Goal: Obtain resource: Obtain resource

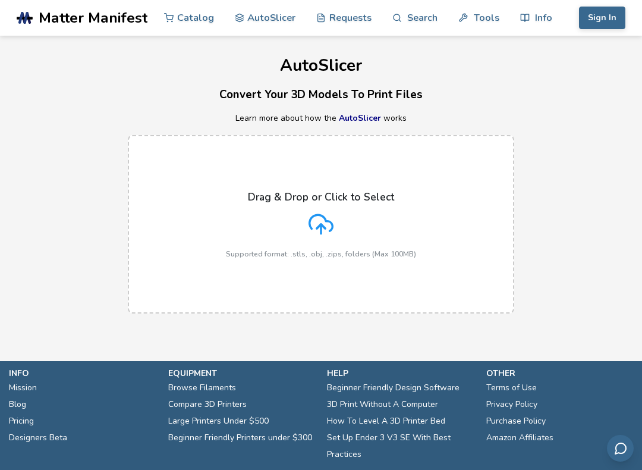
click at [334, 221] on div "Drag & Drop or Click to Select Supported format: .stls, .obj, .zips, folders (M…" at bounding box center [321, 224] width 190 height 67
click at [0, 0] on input "Drag & Drop or Click to Select Supported format: .stls, .obj, .zips, folders (M…" at bounding box center [0, 0] width 0 height 0
click at [337, 225] on div "Drag & Drop or Click to Select Supported format: .stls, .obj, .zips, folders (M…" at bounding box center [321, 224] width 190 height 67
click at [0, 0] on input "Drag & Drop or Click to Select Supported format: .stls, .obj, .zips, folders (M…" at bounding box center [0, 0] width 0 height 0
click at [302, 225] on div "Drag & Drop or Click to Select Supported format: .stls, .obj, .zips, folders (M…" at bounding box center [321, 224] width 190 height 67
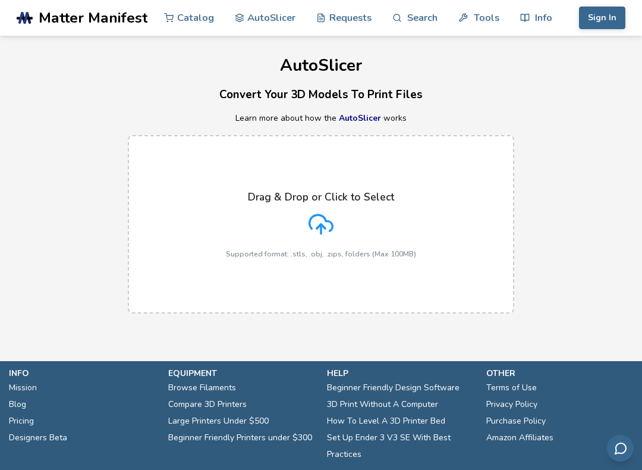
click at [0, 0] on input "Drag & Drop or Click to Select Supported format: .stls, .obj, .zips, folders (M…" at bounding box center [0, 0] width 0 height 0
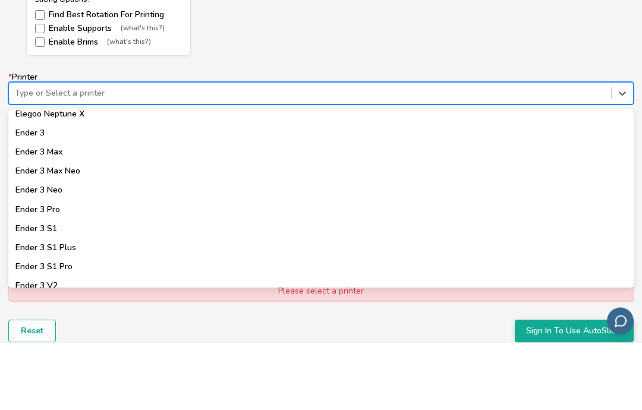
scroll to position [651, 0]
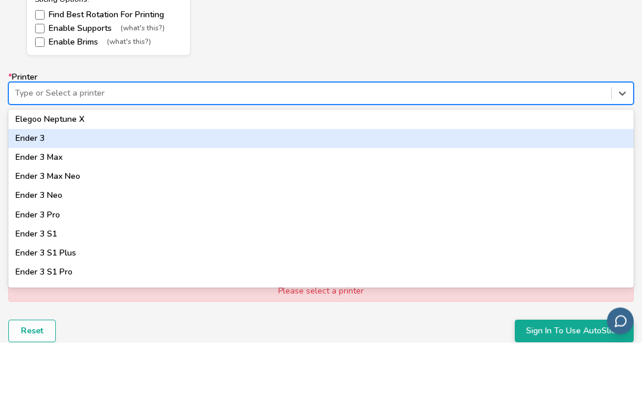
click at [27, 197] on div "Ender 3" at bounding box center [321, 206] width 626 height 19
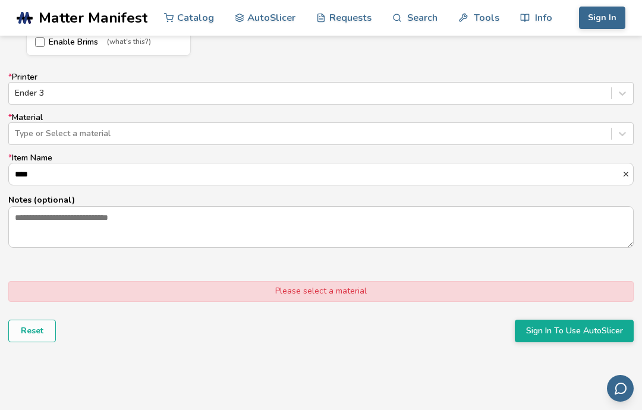
click at [50, 170] on input "****" at bounding box center [315, 174] width 613 height 21
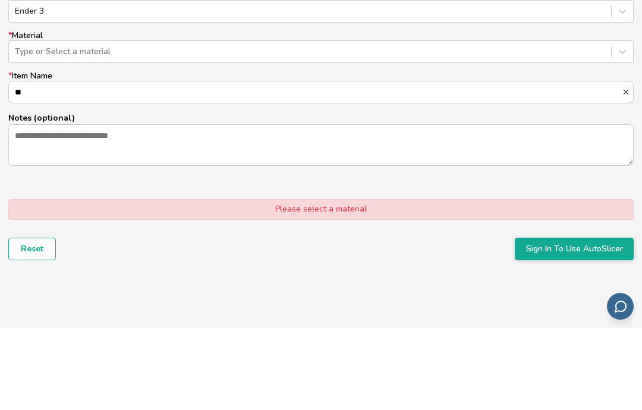
type input "*"
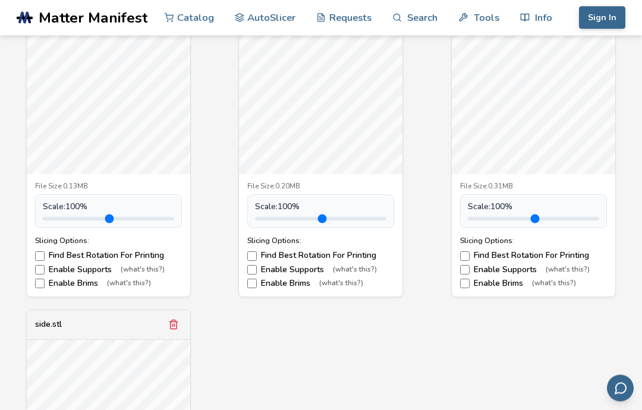
scroll to position [501, 0]
type input "**********"
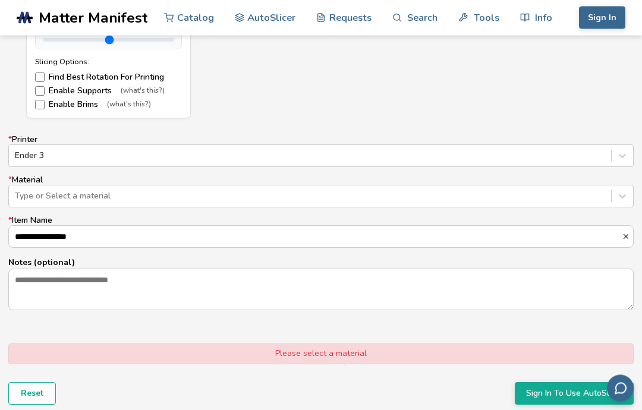
scroll to position [1011, 0]
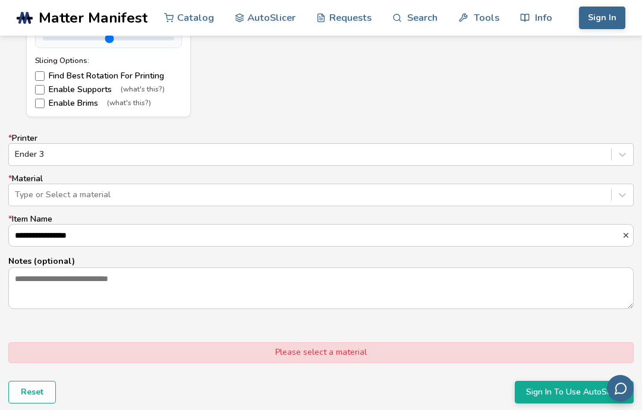
click at [577, 392] on button "Sign In To Use AutoSlicer" at bounding box center [574, 392] width 119 height 23
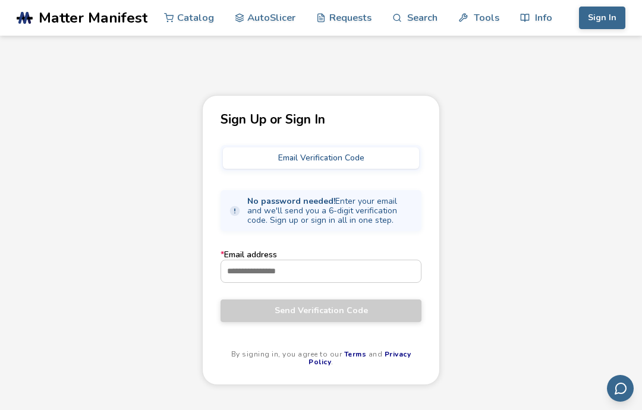
click at [331, 265] on input "* Email address" at bounding box center [321, 271] width 200 height 21
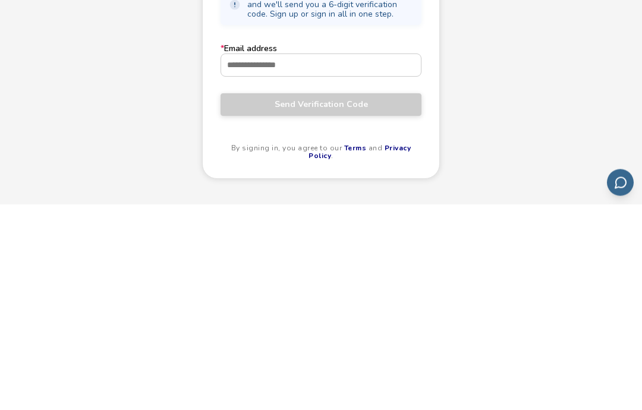
type input "**********"
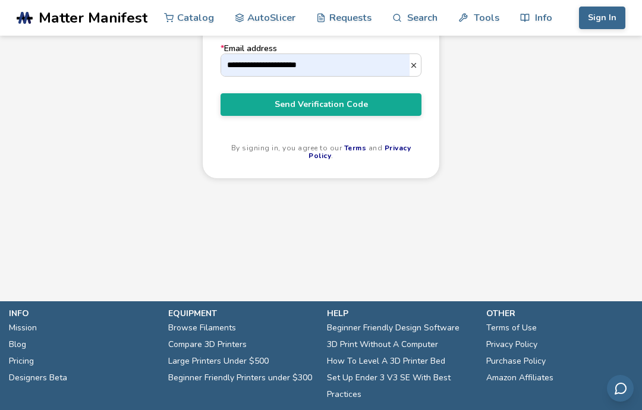
click at [388, 104] on span "Send Verification Code" at bounding box center [321, 105] width 183 height 10
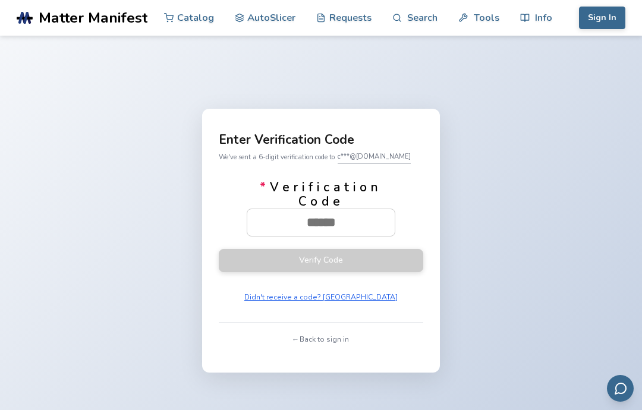
click at [336, 236] on input "* Verification Code" at bounding box center [321, 222] width 148 height 26
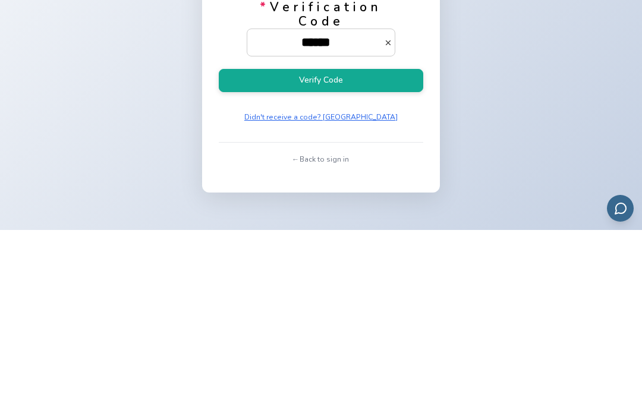
type input "******"
click at [361, 249] on button "Verify Code" at bounding box center [321, 260] width 205 height 23
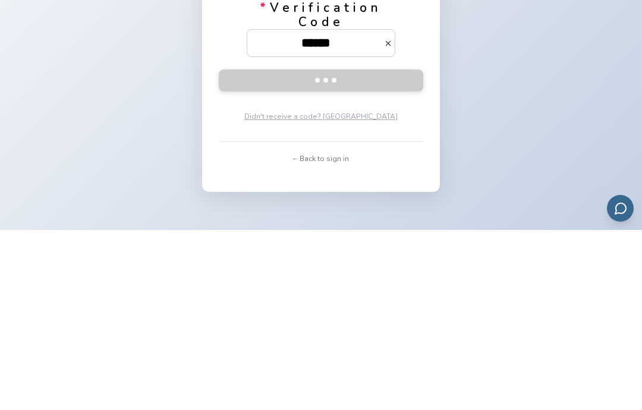
scroll to position [180, 0]
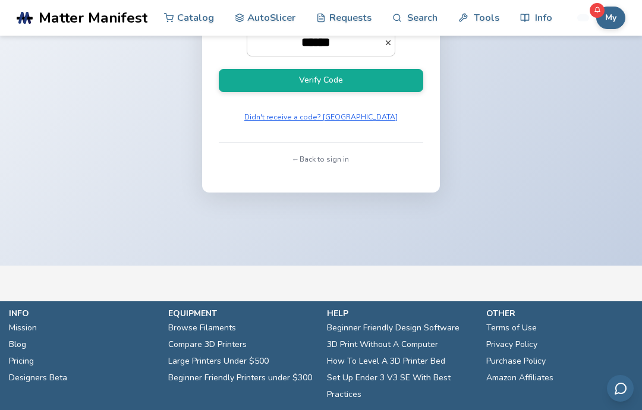
scroll to position [24, 0]
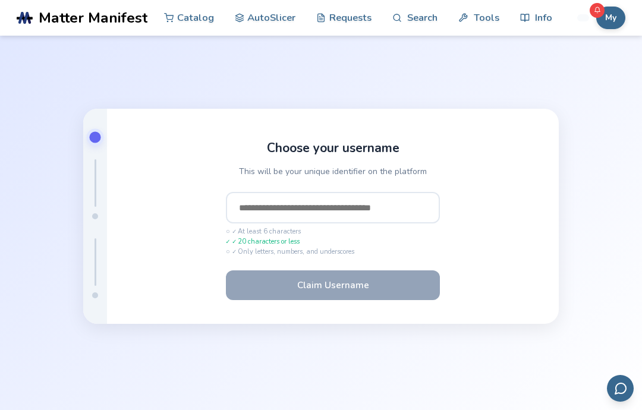
click at [352, 224] on input "text" at bounding box center [333, 208] width 214 height 32
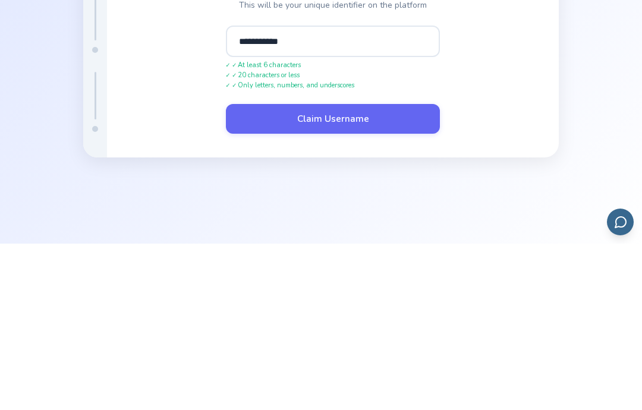
type input "**********"
click at [513, 109] on div "**********" at bounding box center [333, 216] width 452 height 215
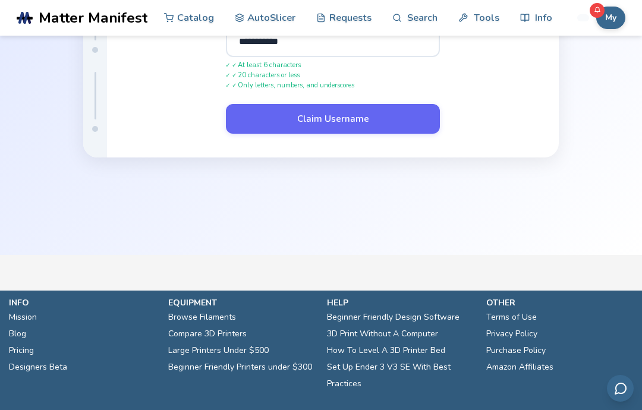
click at [331, 134] on button "Claim Username" at bounding box center [333, 119] width 214 height 30
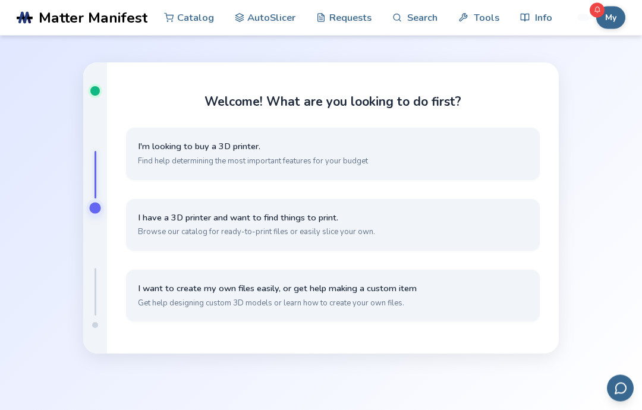
scroll to position [32, 0]
click at [421, 252] on button "I have a 3D printer and want to find things to print. Browse our catalog for re…" at bounding box center [333, 226] width 414 height 52
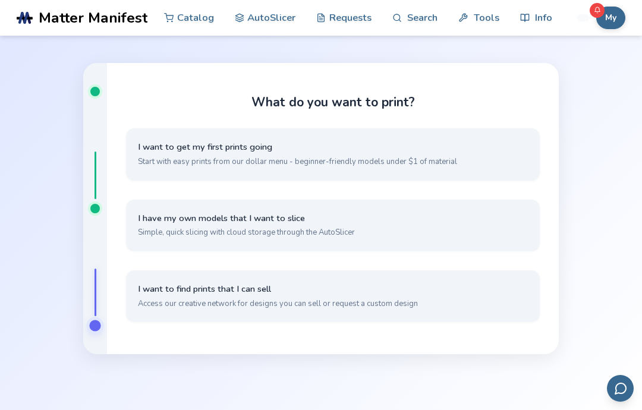
click at [415, 252] on button "I have my own models that I want to slice Simple, quick slicing with cloud stor…" at bounding box center [333, 226] width 414 height 52
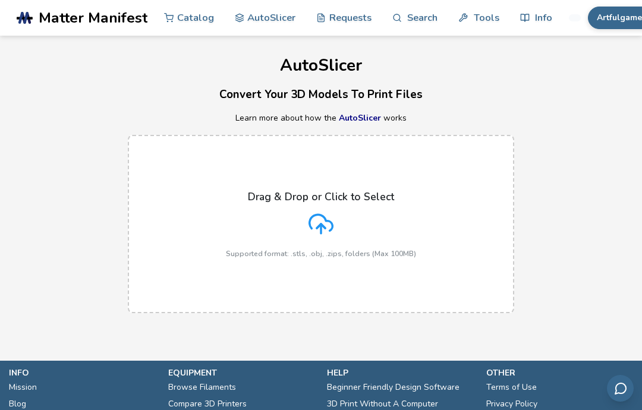
click at [342, 221] on div "Drag & Drop or Click to Select Supported format: .stls, .obj, .zips, folders (M…" at bounding box center [321, 224] width 190 height 67
click at [0, 0] on input "Drag & Drop or Click to Select Supported format: .stls, .obj, .zips, folders (M…" at bounding box center [0, 0] width 0 height 0
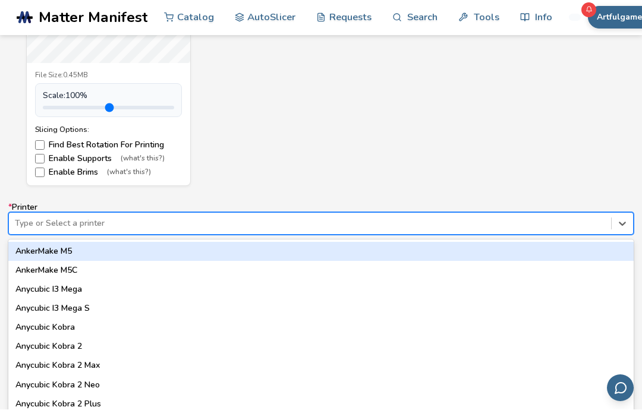
scroll to position [942, 0]
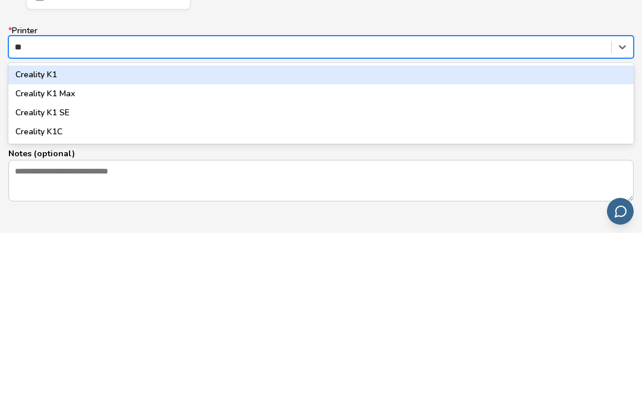
type input "*"
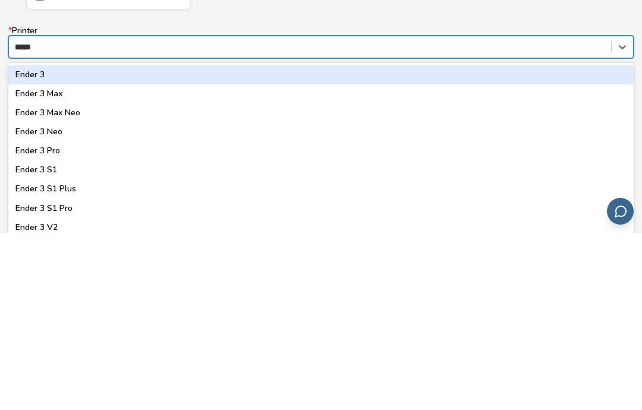
click at [226, 243] on div "Ender 3" at bounding box center [321, 252] width 626 height 19
type input "*****"
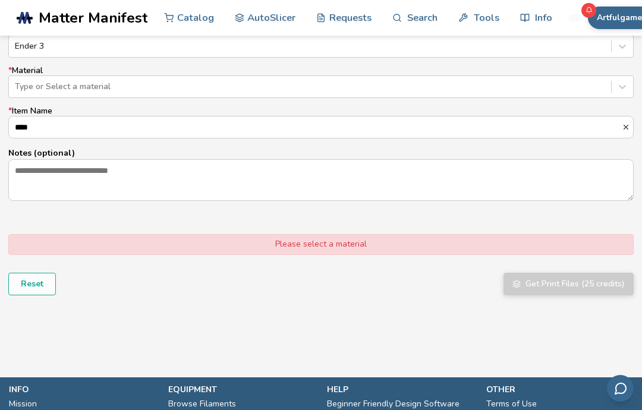
scroll to position [1119, 0]
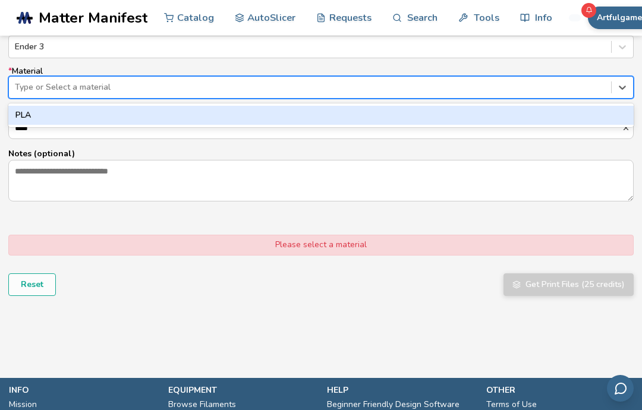
click at [242, 112] on div "PLA" at bounding box center [321, 115] width 626 height 19
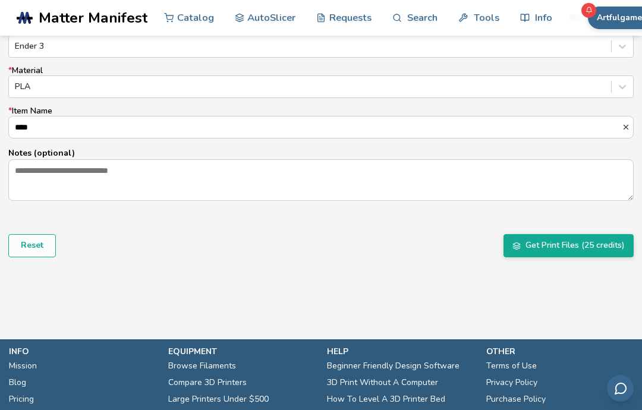
click at [230, 131] on input "****" at bounding box center [315, 127] width 613 height 21
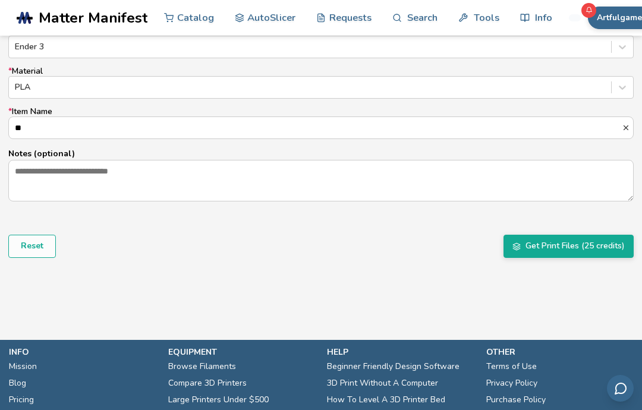
type input "*"
type input "**********"
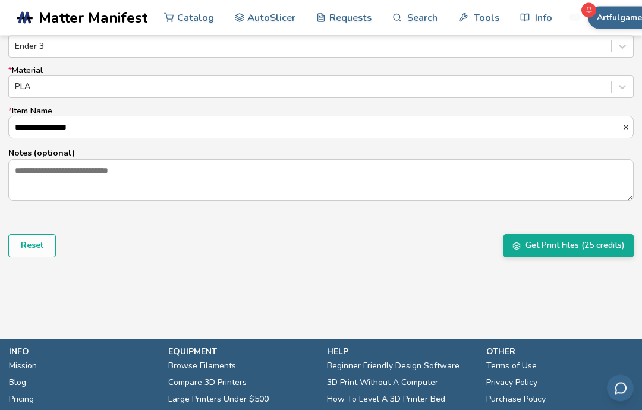
click at [576, 245] on button "Get Print Files (25 credits)" at bounding box center [569, 246] width 130 height 23
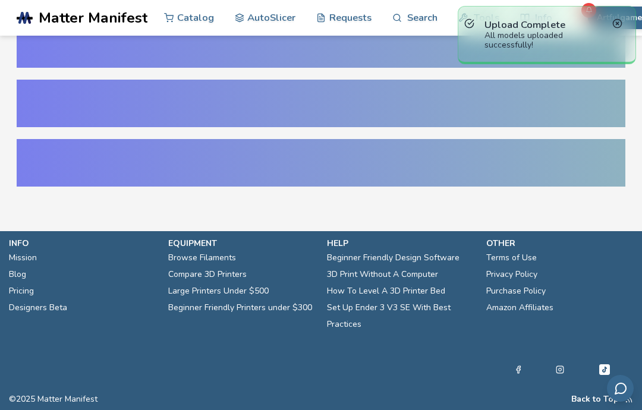
scroll to position [24, 0]
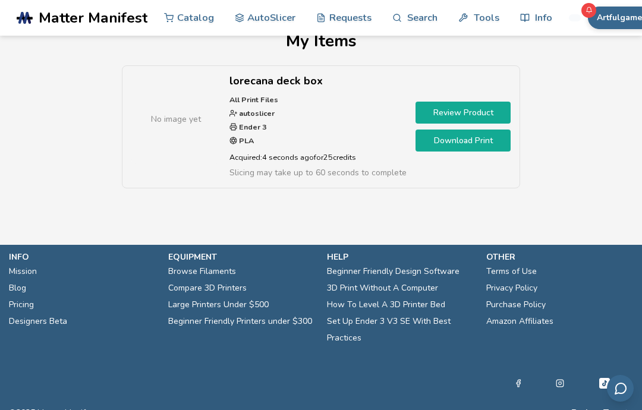
click at [478, 142] on link "Download Print" at bounding box center [463, 141] width 95 height 22
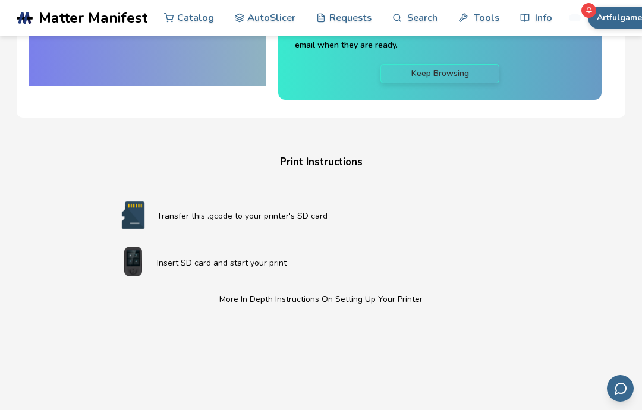
scroll to position [187, 0]
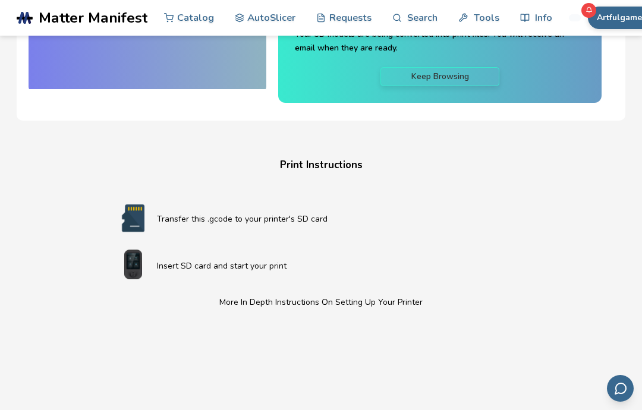
click at [310, 217] on p "Transfer this .gcode to your printer's SD card" at bounding box center [345, 219] width 376 height 12
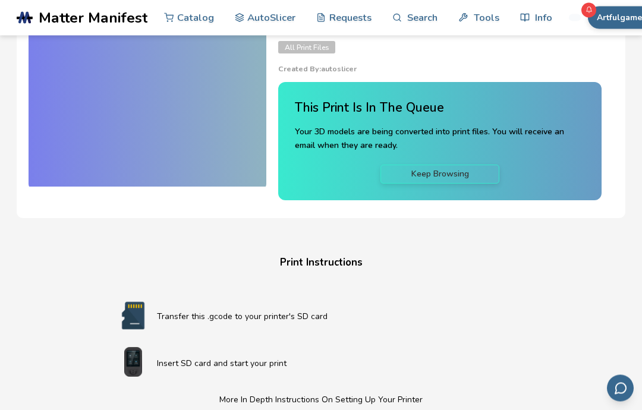
scroll to position [0, 0]
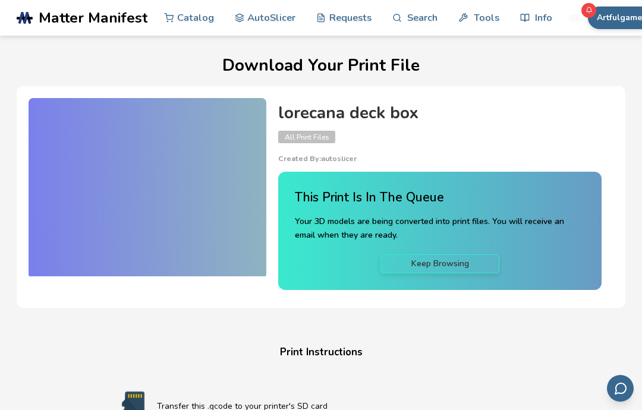
click at [210, 214] on div at bounding box center [148, 187] width 238 height 178
click at [623, 18] on button "Artfulgamer" at bounding box center [621, 18] width 67 height 23
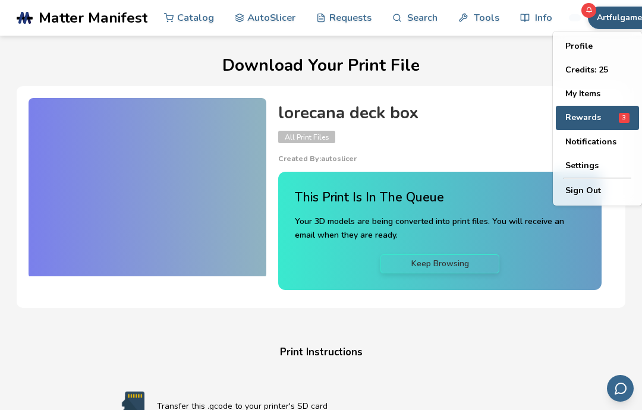
click at [610, 114] on div "Rewards 3" at bounding box center [598, 118] width 64 height 10
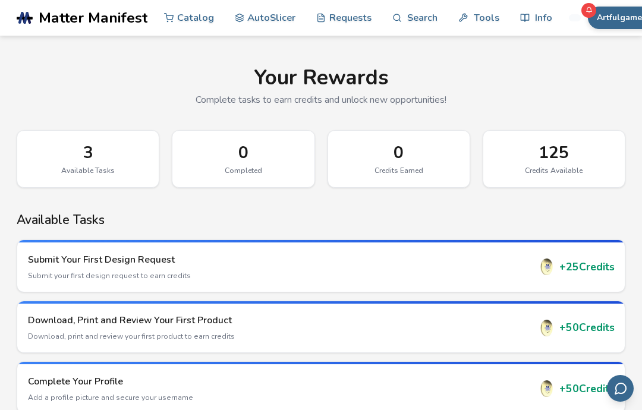
click at [613, 11] on button "Artfulgamer" at bounding box center [621, 18] width 67 height 23
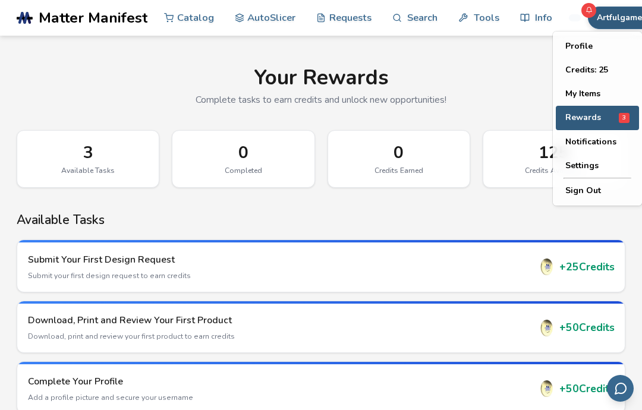
click at [594, 120] on span "Rewards" at bounding box center [584, 118] width 36 height 10
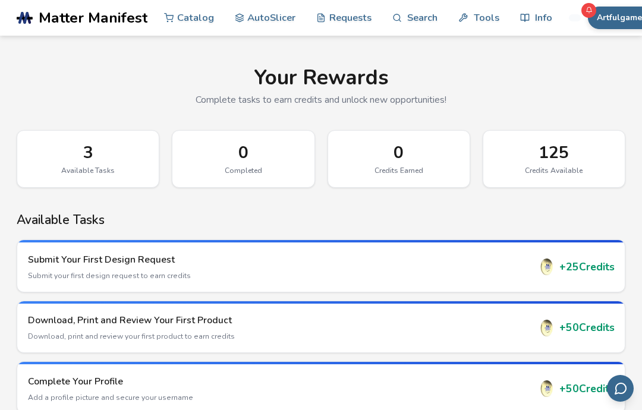
click at [618, 17] on button "Artfulgamer" at bounding box center [621, 18] width 67 height 23
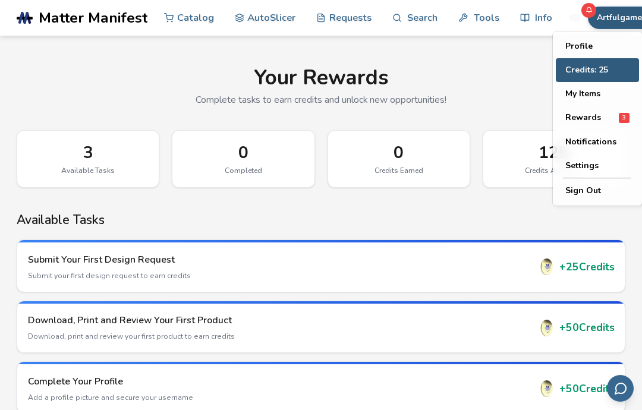
click at [598, 67] on button "Credits: 25" at bounding box center [597, 70] width 83 height 24
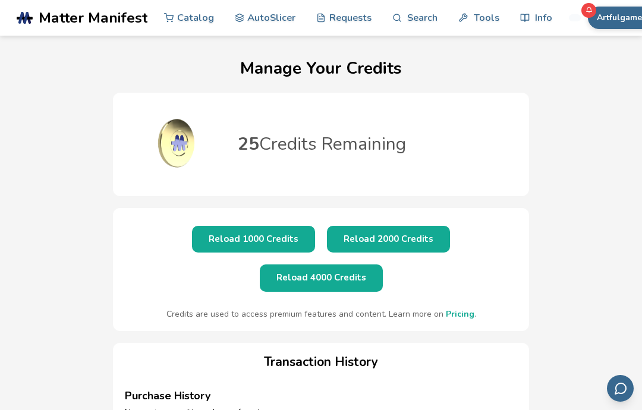
click at [487, 12] on link "Tools" at bounding box center [479, 18] width 40 height 36
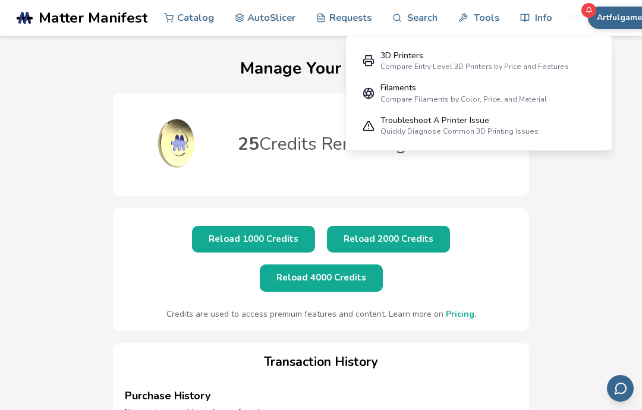
click at [191, 15] on link "Catalog" at bounding box center [189, 18] width 50 height 36
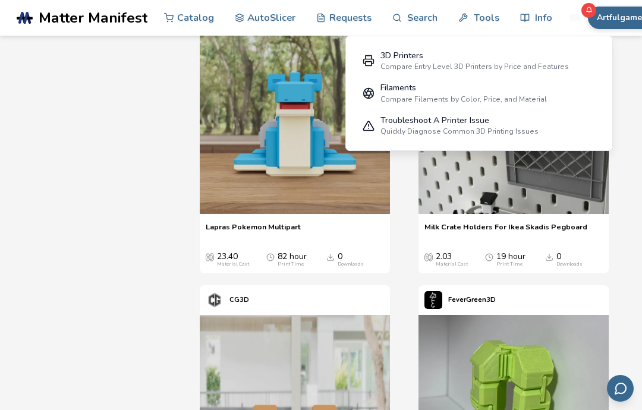
scroll to position [1038, 0]
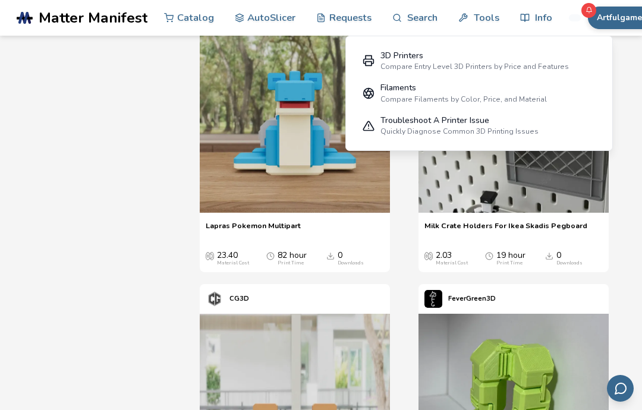
click at [73, 24] on span "Matter Manifest" at bounding box center [93, 18] width 109 height 17
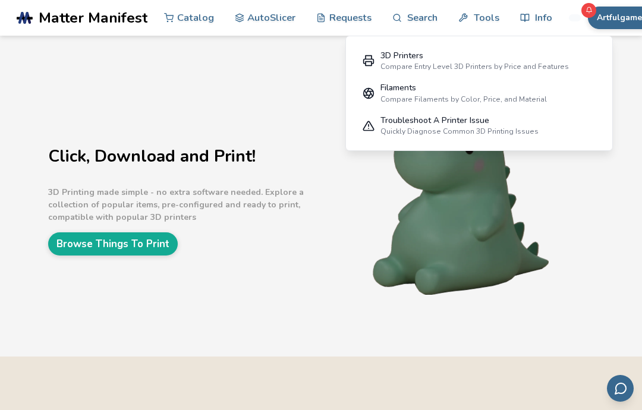
click at [196, 22] on link "Catalog" at bounding box center [189, 18] width 50 height 36
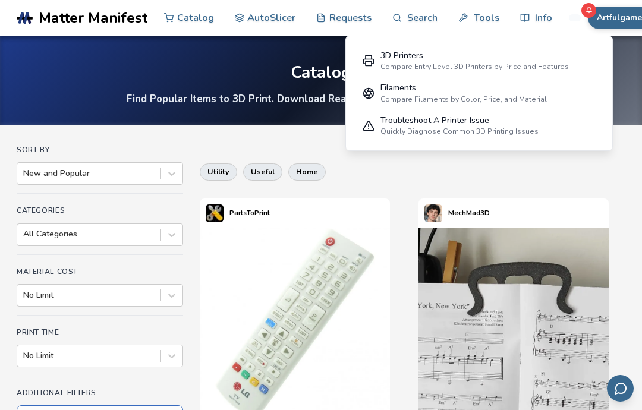
click at [623, 11] on button "Artfulgamer" at bounding box center [621, 18] width 67 height 23
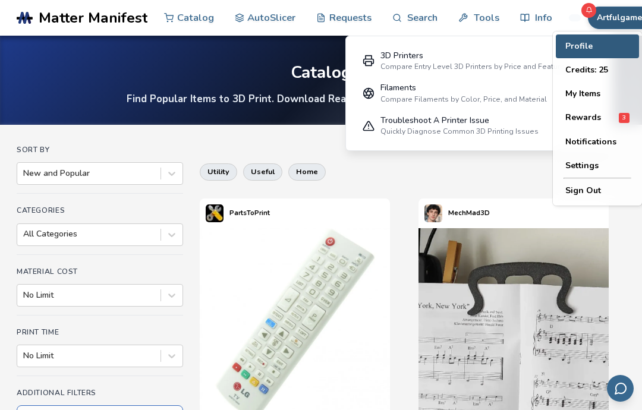
click at [587, 44] on button "Profile" at bounding box center [597, 47] width 83 height 24
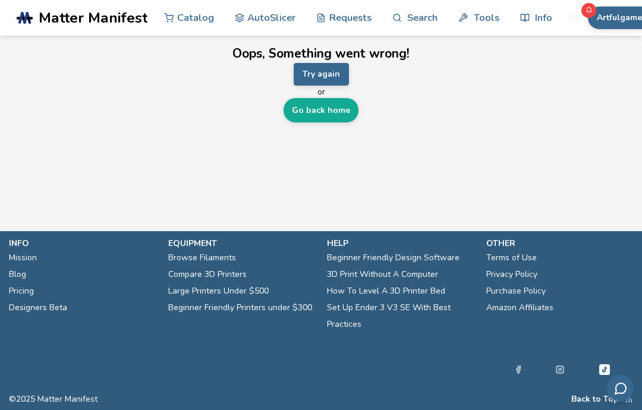
click at [342, 68] on button "Try again" at bounding box center [321, 74] width 55 height 23
click at [342, 104] on link "Go back home" at bounding box center [321, 110] width 75 height 24
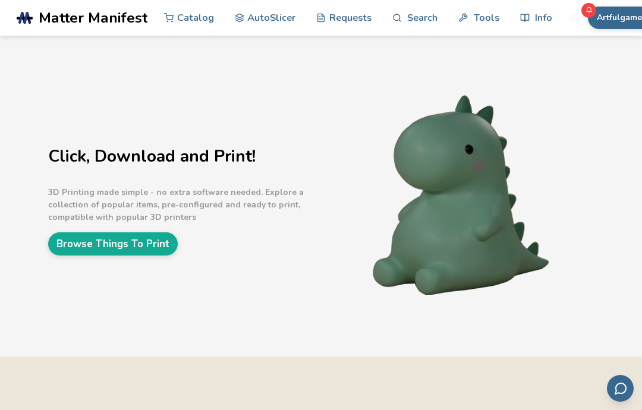
click at [622, 17] on button "Artfulgamer" at bounding box center [621, 18] width 67 height 23
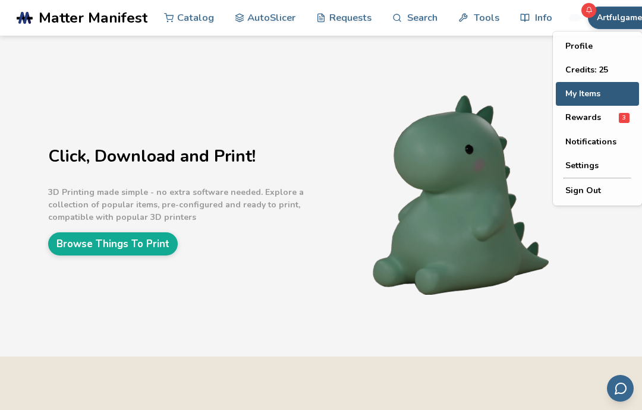
click at [592, 95] on button "My Items" at bounding box center [597, 94] width 83 height 24
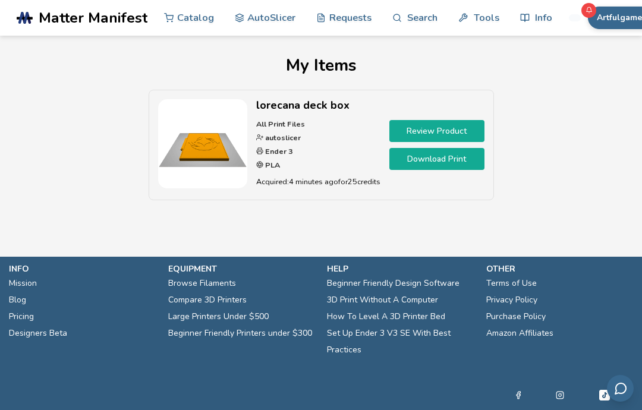
click at [322, 153] on p "All Print Files autoslicer Ender 3 PLA" at bounding box center [318, 145] width 124 height 55
click at [272, 12] on link "AutoSlicer" at bounding box center [265, 18] width 61 height 36
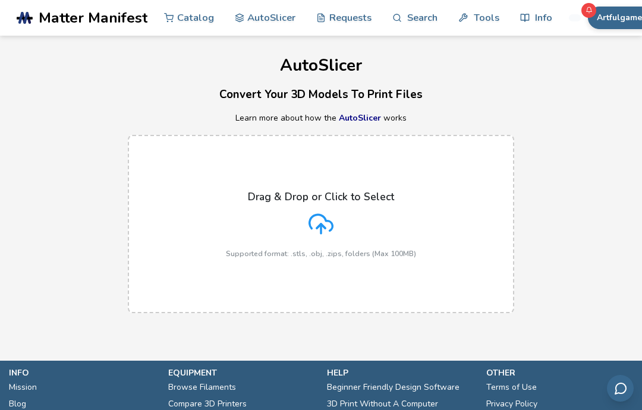
click at [336, 216] on div "Drag & Drop or Click to Select Supported format: .stls, .obj, .zips, folders (M…" at bounding box center [321, 224] width 190 height 67
click at [0, 0] on input "Drag & Drop or Click to Select Supported format: .stls, .obj, .zips, folders (M…" at bounding box center [0, 0] width 0 height 0
click at [612, 20] on button "Artfulgamer" at bounding box center [621, 18] width 67 height 23
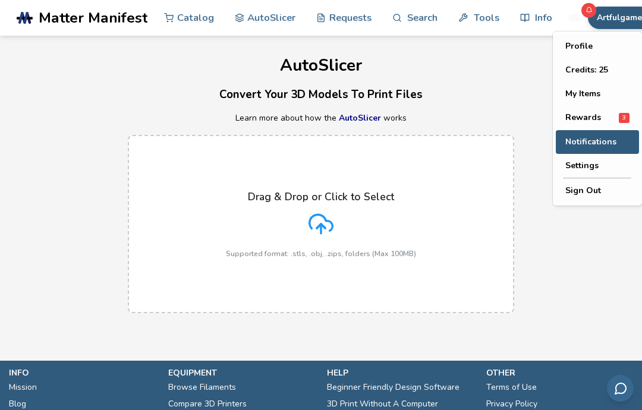
click at [603, 138] on span "Notifications" at bounding box center [591, 142] width 51 height 10
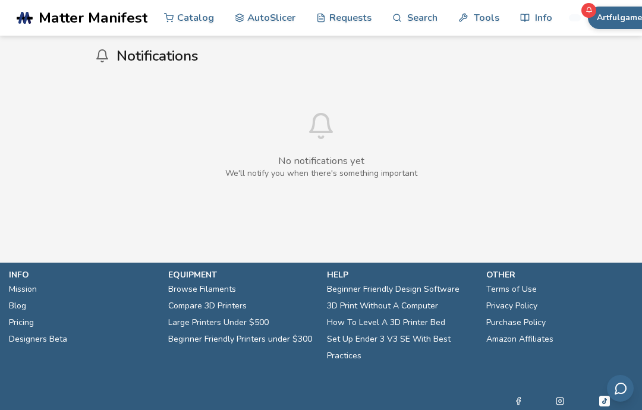
click at [610, 23] on button "Artfulgamer" at bounding box center [621, 18] width 67 height 23
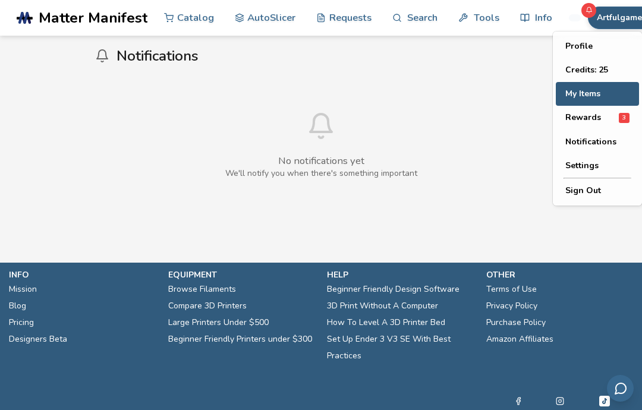
click at [593, 89] on button "My Items" at bounding box center [597, 94] width 83 height 24
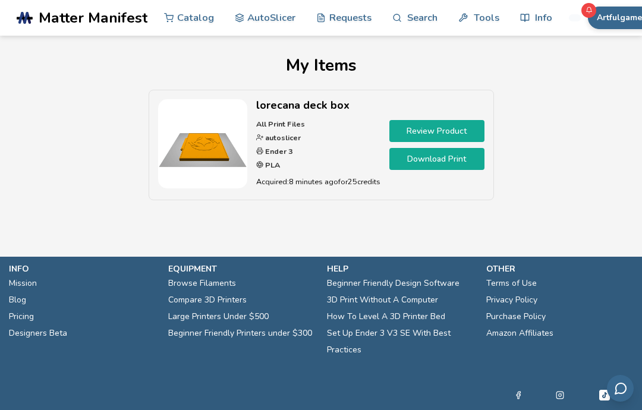
click at [468, 121] on link "Review Product" at bounding box center [437, 131] width 95 height 22
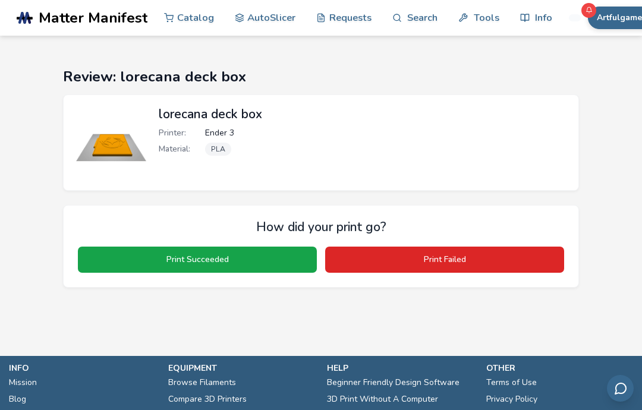
click at [412, 146] on div "Material: PLA" at bounding box center [363, 149] width 408 height 13
click at [618, 21] on button "Artfulgamer" at bounding box center [621, 18] width 67 height 23
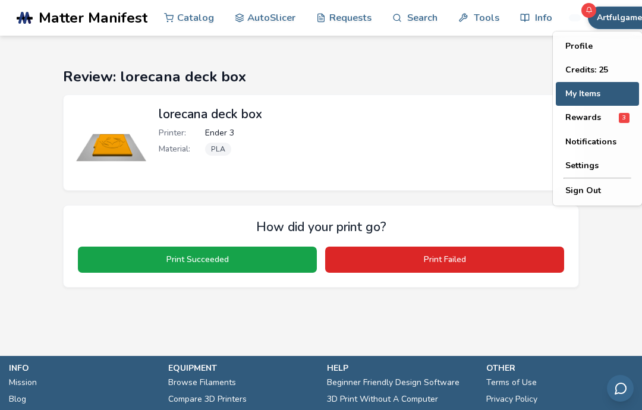
click at [595, 95] on button "My Items" at bounding box center [597, 94] width 83 height 24
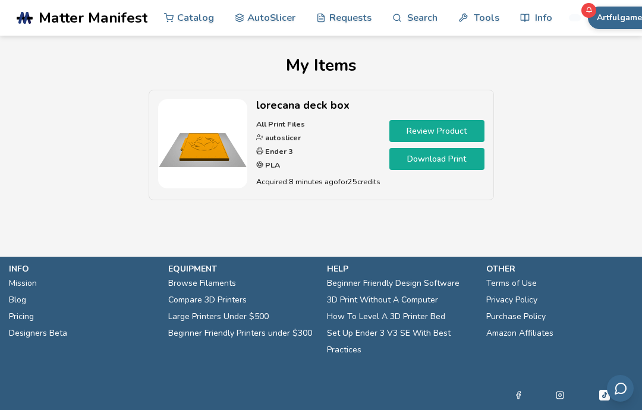
click at [471, 158] on link "Download Print" at bounding box center [437, 159] width 95 height 22
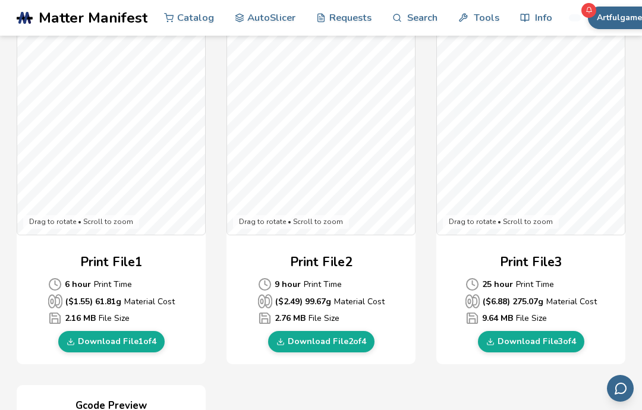
scroll to position [363, 0]
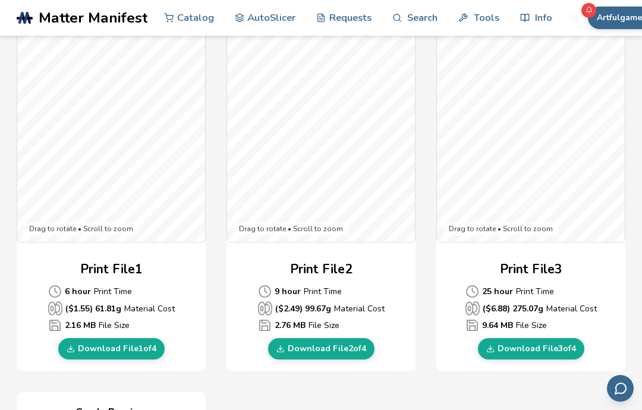
click at [431, 262] on div "Gcode Preview Drag to rotate • Scroll to zoom Print File 1 6 hour Print Time ($…" at bounding box center [321, 382] width 609 height 886
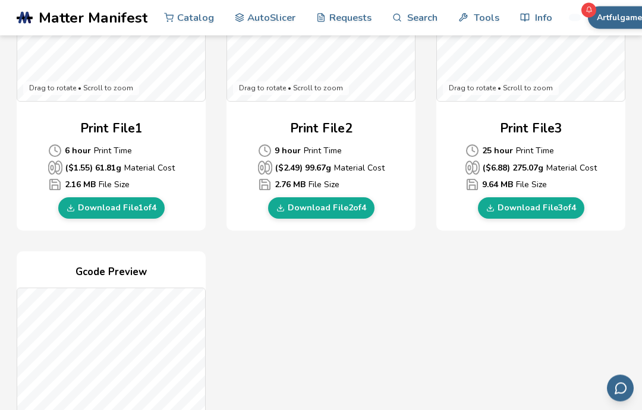
scroll to position [504, 0]
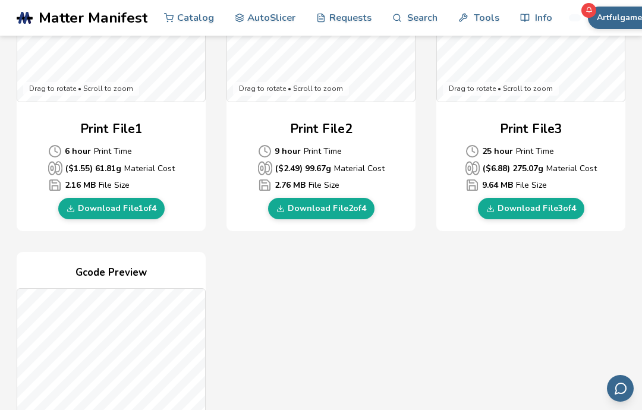
click at [548, 205] on link "Download File 3 of 4" at bounding box center [531, 208] width 106 height 21
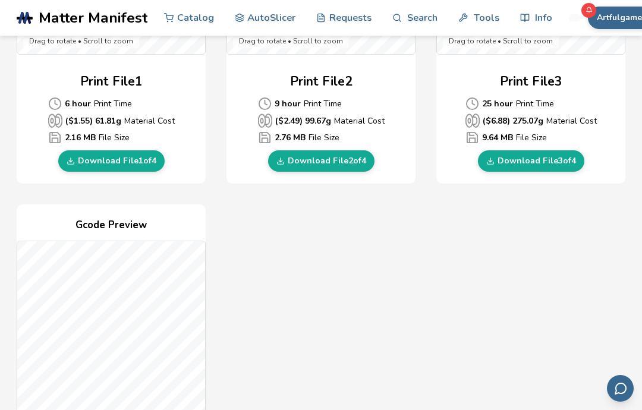
click at [347, 161] on link "Download File 2 of 4" at bounding box center [321, 161] width 106 height 21
click at [138, 159] on link "Download File 1 of 4" at bounding box center [111, 161] width 106 height 21
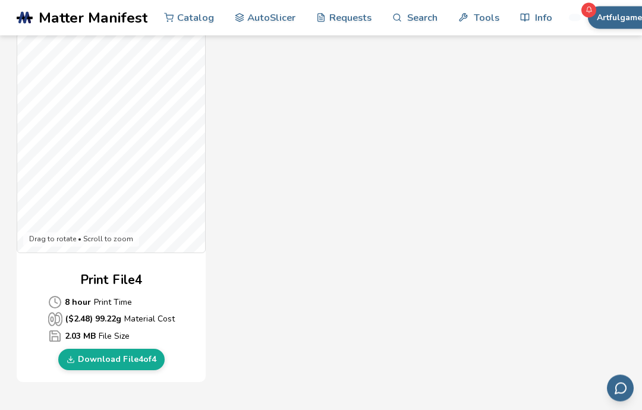
scroll to position [807, 0]
click at [128, 355] on link "Download File 4 of 4" at bounding box center [111, 359] width 106 height 21
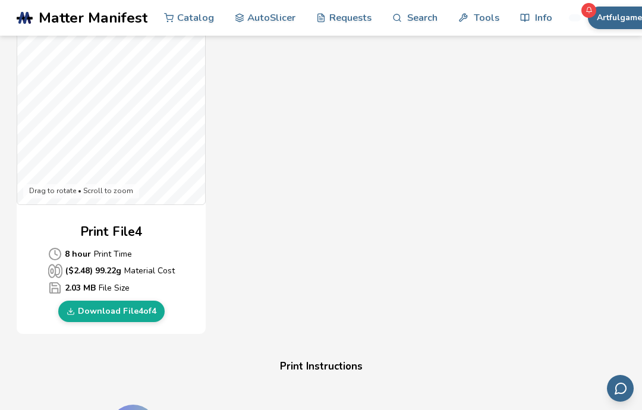
click at [255, 14] on link "AutoSlicer" at bounding box center [265, 18] width 61 height 36
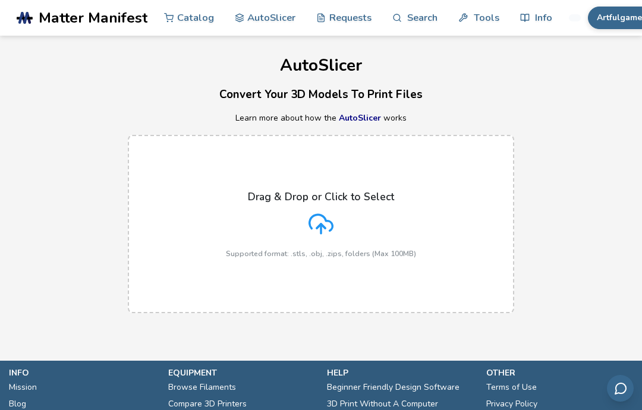
click at [186, 214] on label "Drag & Drop or Click to Select Supported format: .stls, .obj, .zips, folders (M…" at bounding box center [321, 224] width 387 height 178
click at [0, 0] on input "Drag & Drop or Click to Select Supported format: .stls, .obj, .zips, folders (M…" at bounding box center [0, 0] width 0 height 0
click at [338, 209] on div "Drag & Drop or Click to Select Supported format: .stls, .obj, .zips, folders (M…" at bounding box center [321, 224] width 190 height 67
click at [0, 0] on input "Drag & Drop or Click to Select Supported format: .stls, .obj, .zips, folders (M…" at bounding box center [0, 0] width 0 height 0
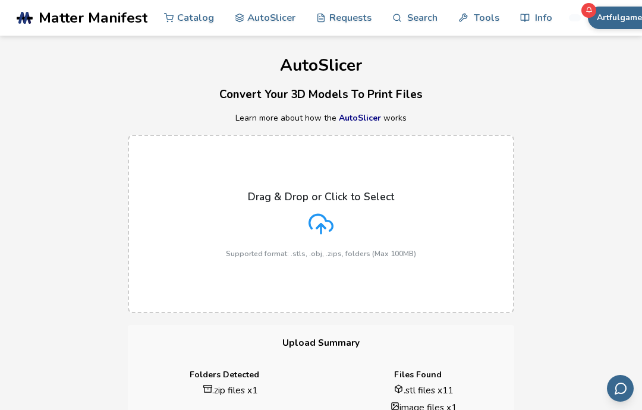
click at [330, 214] on icon at bounding box center [321, 224] width 25 height 25
click at [0, 0] on input "Drag & Drop or Click to Select Supported format: .stls, .obj, .zips, folders (M…" at bounding box center [0, 0] width 0 height 0
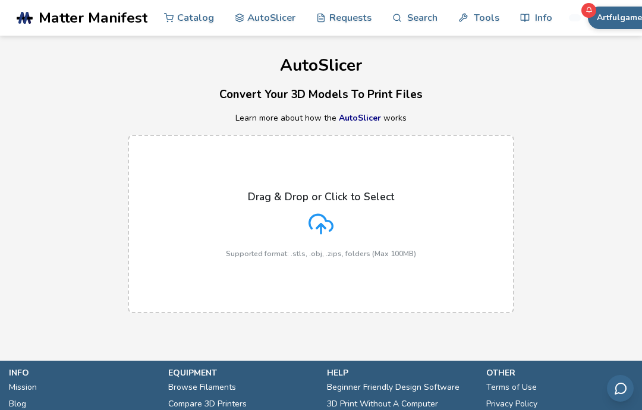
click at [314, 228] on icon at bounding box center [321, 224] width 25 height 25
click at [0, 0] on input "Drag & Drop or Click to Select Supported format: .stls, .obj, .zips, folders (M…" at bounding box center [0, 0] width 0 height 0
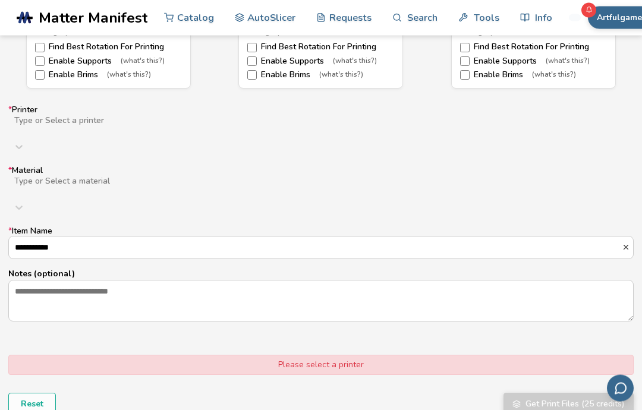
scroll to position [712, 0]
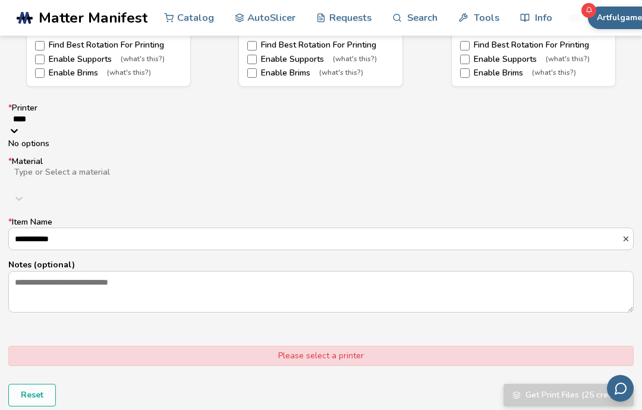
type input "*****"
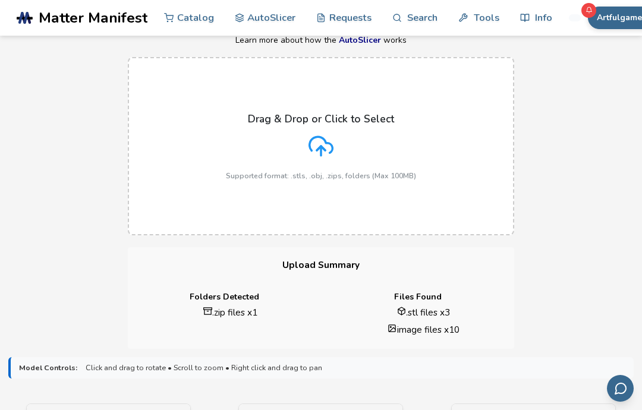
scroll to position [0, 0]
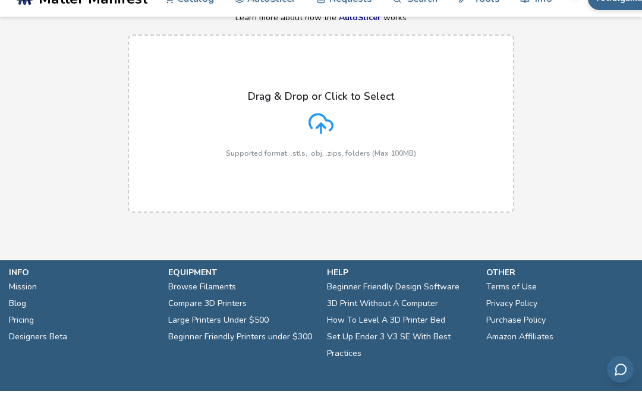
scroll to position [82, 0]
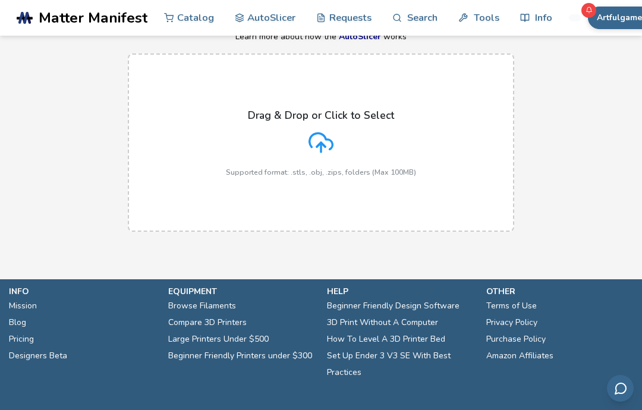
click at [329, 145] on icon at bounding box center [321, 142] width 25 height 25
click at [0, 0] on input "Drag & Drop or Click to Select Supported format: .stls, .obj, .zips, folders (M…" at bounding box center [0, 0] width 0 height 0
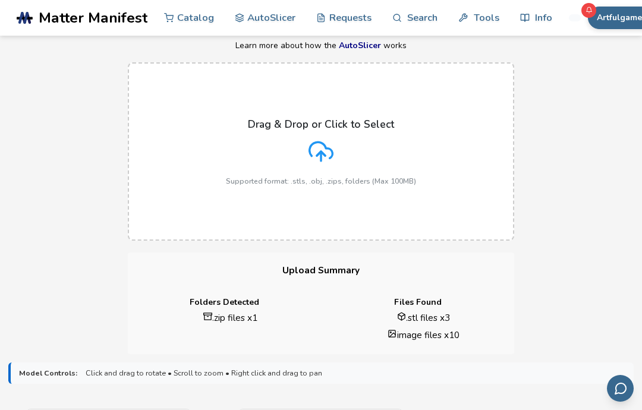
scroll to position [26, 0]
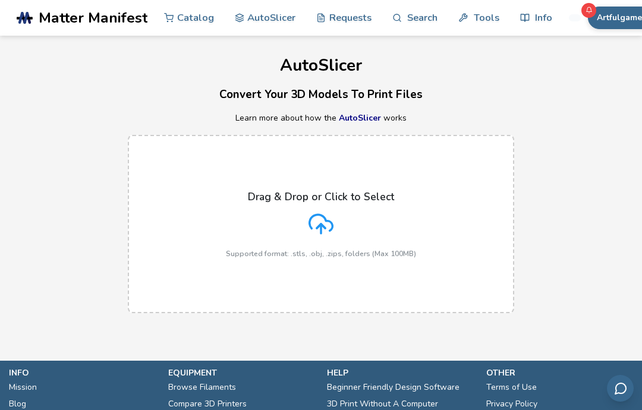
click at [327, 223] on icon at bounding box center [321, 224] width 25 height 25
click at [0, 0] on input "Drag & Drop or Click to Select Supported format: .stls, .obj, .zips, folders (M…" at bounding box center [0, 0] width 0 height 0
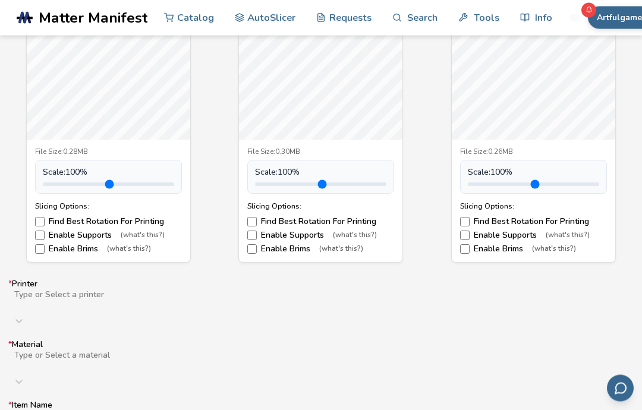
scroll to position [866, 0]
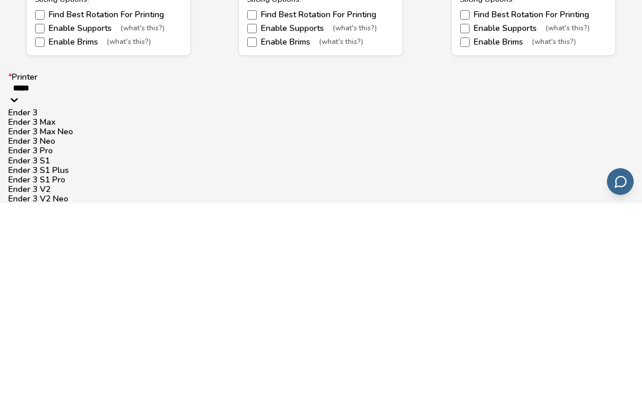
click at [34, 315] on div "Ender 3" at bounding box center [321, 320] width 626 height 10
type input "*****"
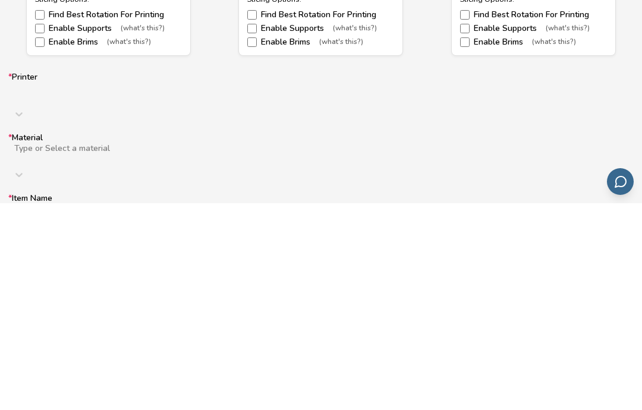
scroll to position [1073, 0]
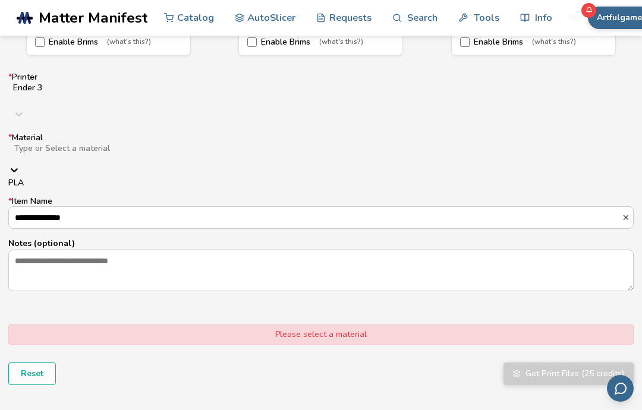
click at [30, 178] on div "PLA" at bounding box center [321, 183] width 626 height 10
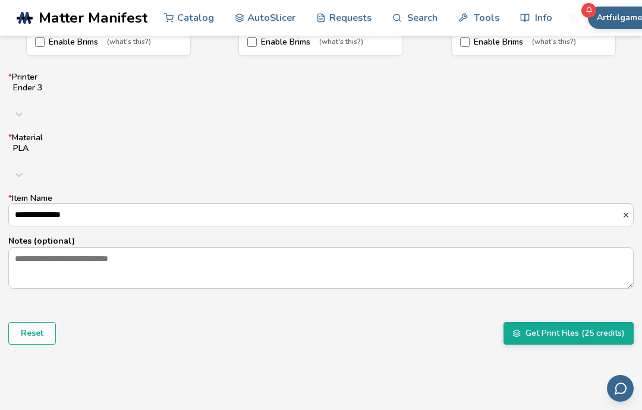
click at [606, 322] on button "Get Print Files (25 credits)" at bounding box center [569, 333] width 130 height 23
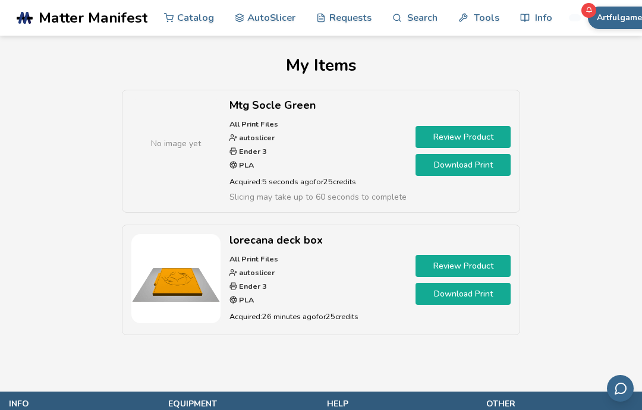
click at [246, 9] on link "AutoSlicer" at bounding box center [265, 18] width 61 height 36
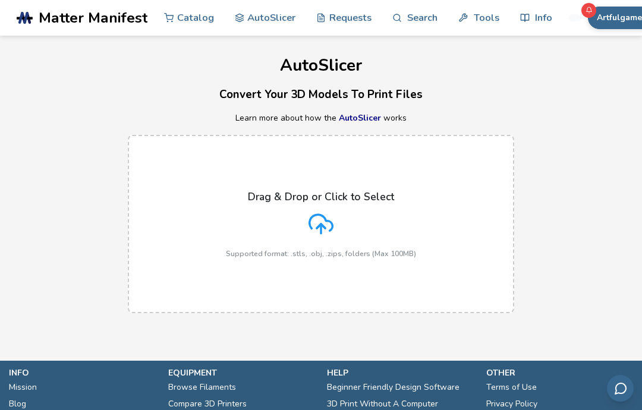
click at [321, 221] on icon at bounding box center [321, 224] width 25 height 25
click at [0, 0] on input "Drag & Drop or Click to Select Supported format: .stls, .obj, .zips, folders (M…" at bounding box center [0, 0] width 0 height 0
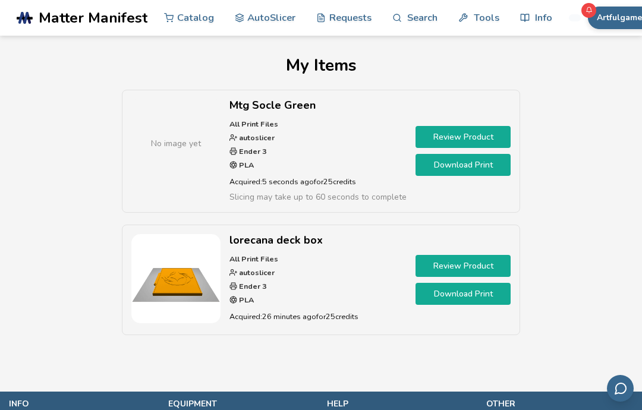
click at [264, 21] on link "AutoSlicer" at bounding box center [265, 18] width 61 height 36
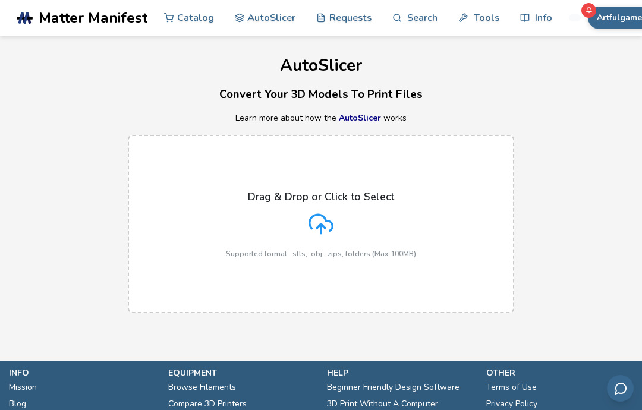
click at [212, 227] on label "Drag & Drop or Click to Select Supported format: .stls, .obj, .zips, folders (M…" at bounding box center [321, 224] width 387 height 178
click at [0, 0] on input "Drag & Drop or Click to Select Supported format: .stls, .obj, .zips, folders (M…" at bounding box center [0, 0] width 0 height 0
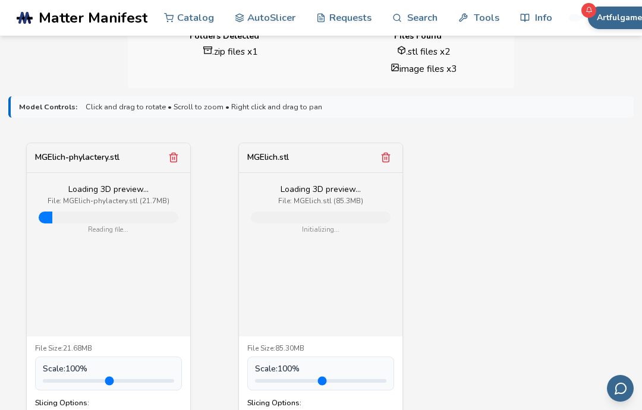
scroll to position [347, 0]
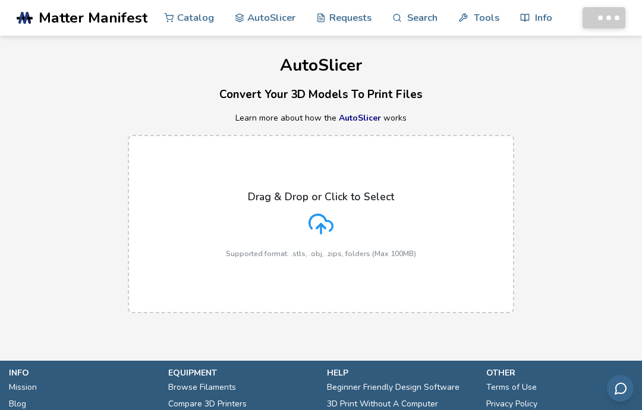
click at [181, 222] on label "Drag & Drop or Click to Select Supported format: .stls, .obj, .zips, folders (M…" at bounding box center [321, 224] width 387 height 178
click at [0, 0] on input "Drag & Drop or Click to Select Supported format: .stls, .obj, .zips, folders (M…" at bounding box center [0, 0] width 0 height 0
click at [331, 221] on icon at bounding box center [321, 223] width 23 height 16
click at [0, 0] on input "Drag & Drop or Click to Select Supported format: .stls, .obj, .zips, folders (M…" at bounding box center [0, 0] width 0 height 0
click at [609, 17] on button "Artfulgamer" at bounding box center [621, 18] width 67 height 23
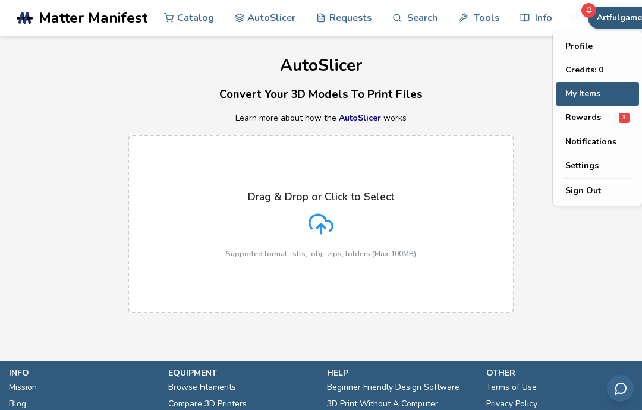
click at [595, 92] on button "My Items" at bounding box center [597, 94] width 83 height 24
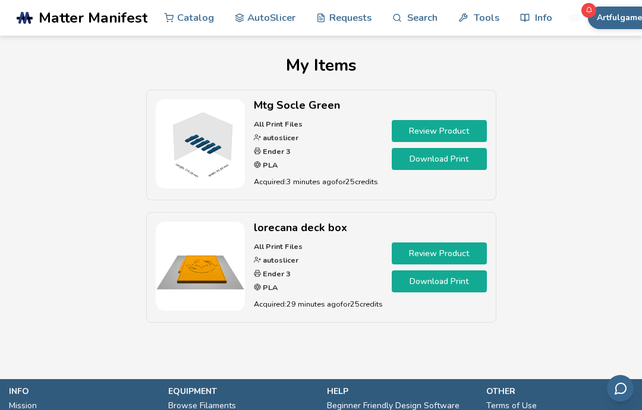
click at [475, 156] on link "Download Print" at bounding box center [439, 159] width 95 height 22
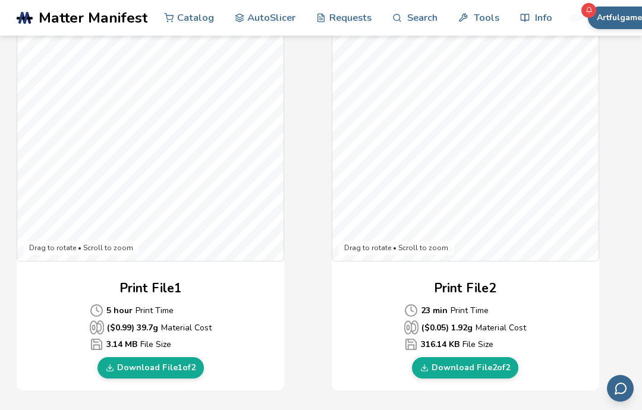
scroll to position [361, 0]
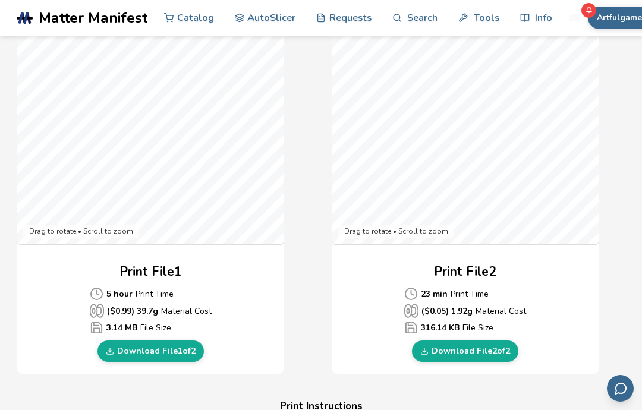
click at [120, 348] on link "Download File 1 of 2" at bounding box center [151, 351] width 106 height 21
click at [502, 349] on link "Download File 2 of 2" at bounding box center [465, 351] width 106 height 21
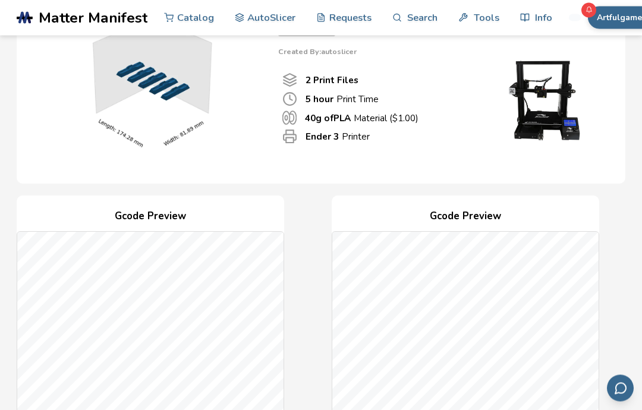
scroll to position [0, 0]
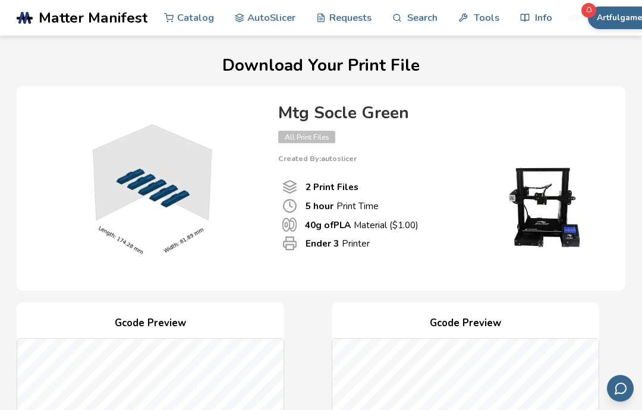
click at [258, 20] on link "AutoSlicer" at bounding box center [265, 18] width 61 height 36
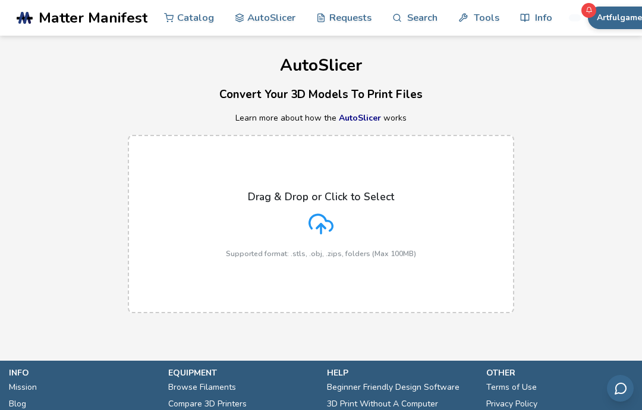
click at [311, 214] on icon at bounding box center [321, 224] width 25 height 25
click at [0, 0] on input "Drag & Drop or Click to Select Supported format: .stls, .obj, .zips, folders (M…" at bounding box center [0, 0] width 0 height 0
click at [325, 220] on icon at bounding box center [321, 223] width 23 height 16
click at [0, 0] on input "Drag & Drop or Click to Select Supported format: .stls, .obj, .zips, folders (M…" at bounding box center [0, 0] width 0 height 0
click at [328, 234] on icon at bounding box center [321, 224] width 25 height 25
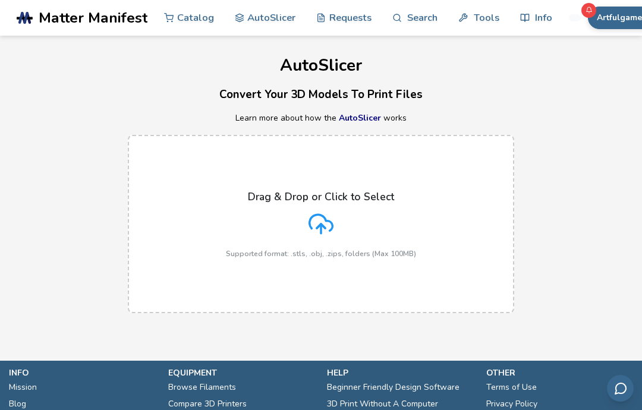
click at [0, 0] on input "Drag & Drop or Click to Select Supported format: .stls, .obj, .zips, folders (M…" at bounding box center [0, 0] width 0 height 0
click at [63, 22] on span "Matter Manifest" at bounding box center [93, 18] width 109 height 17
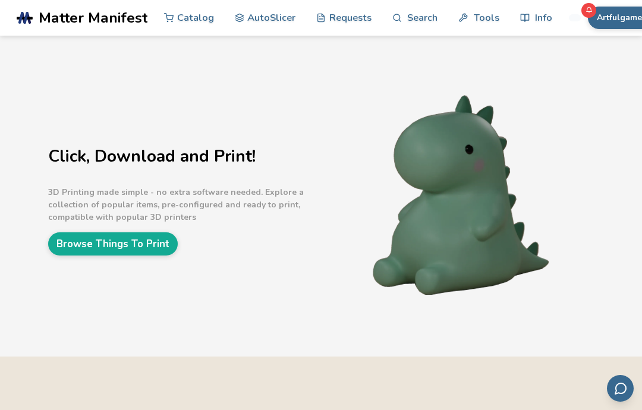
click at [74, 237] on link "Browse Things To Print" at bounding box center [113, 244] width 130 height 23
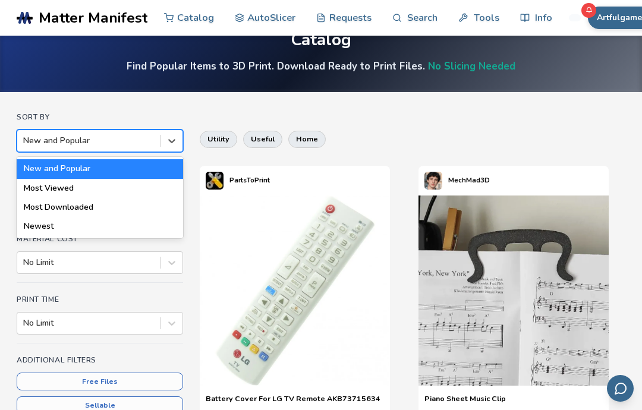
scroll to position [32, 0]
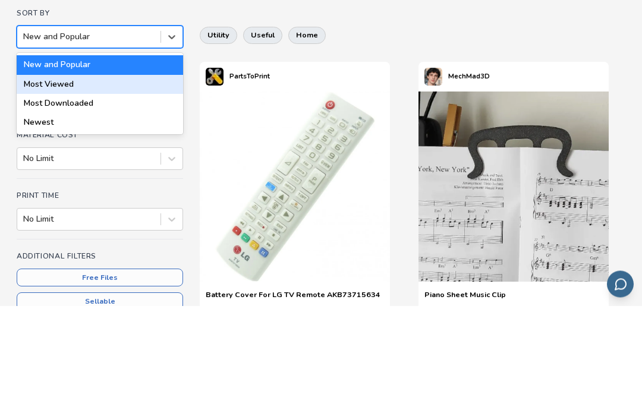
click at [33, 180] on div "Most Viewed" at bounding box center [100, 189] width 167 height 19
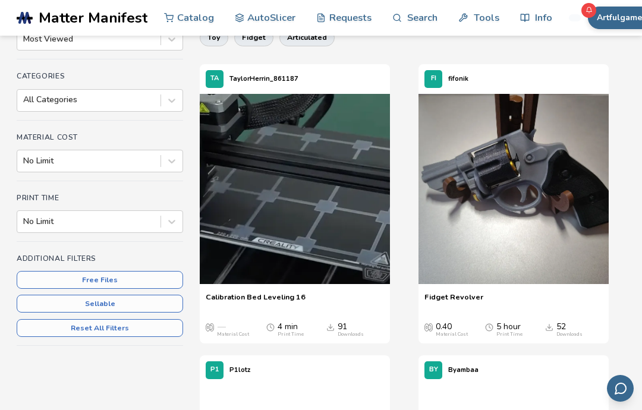
scroll to position [138, 0]
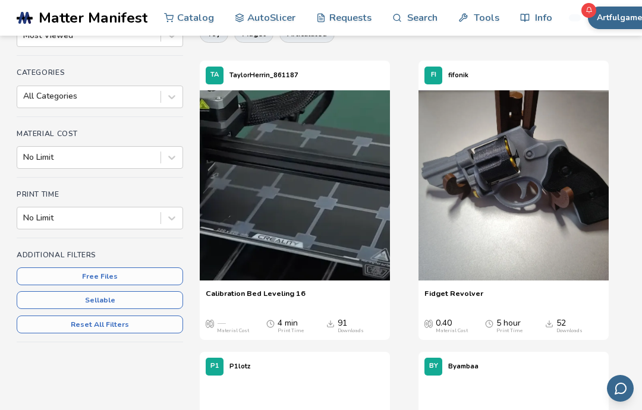
click at [36, 271] on button "Free Files" at bounding box center [100, 277] width 167 height 18
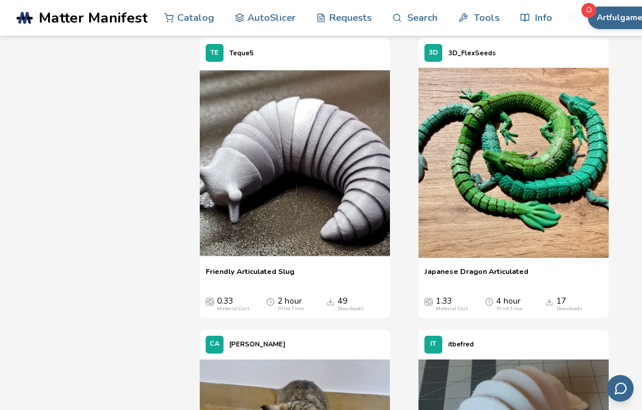
scroll to position [6289, 0]
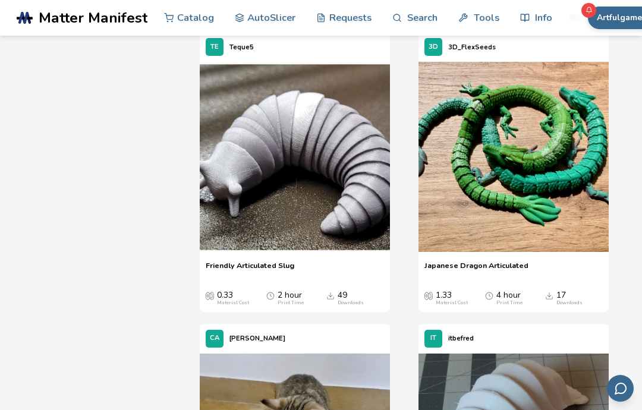
click at [580, 195] on img at bounding box center [514, 157] width 190 height 190
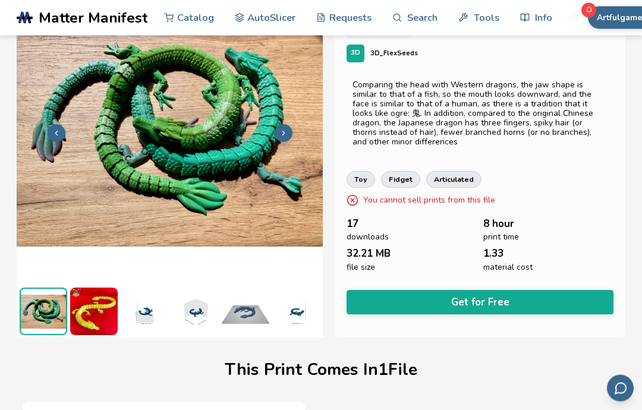
scroll to position [58, 0]
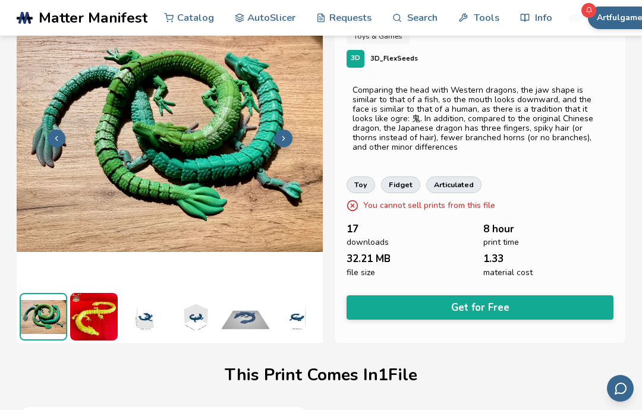
click at [572, 302] on button "Get for Free" at bounding box center [480, 308] width 267 height 24
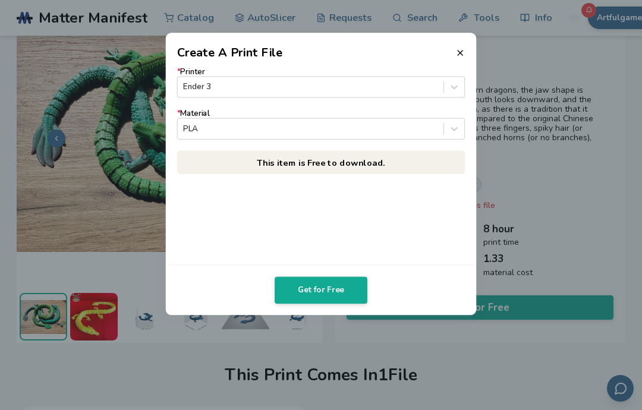
click at [293, 284] on button "Get for Free" at bounding box center [321, 290] width 93 height 27
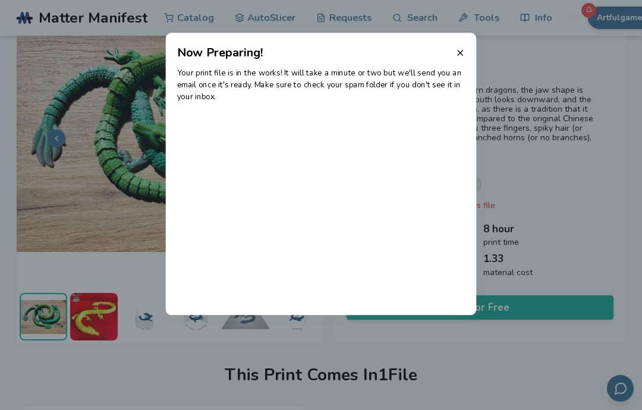
click at [457, 48] on icon at bounding box center [461, 53] width 10 height 10
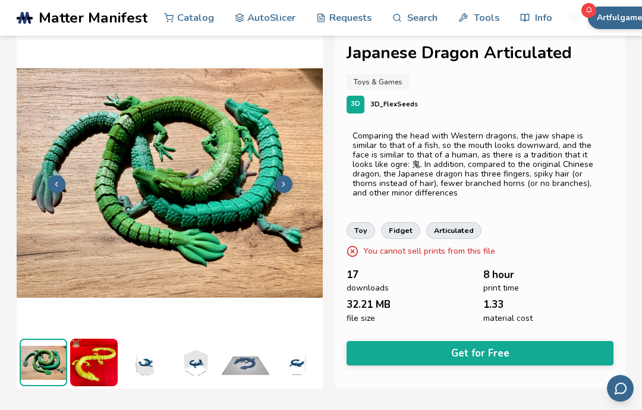
scroll to position [0, 0]
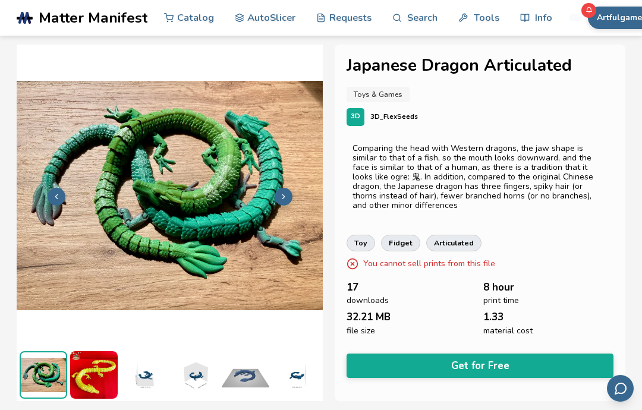
click at [574, 354] on button "Get for Free" at bounding box center [480, 366] width 267 height 24
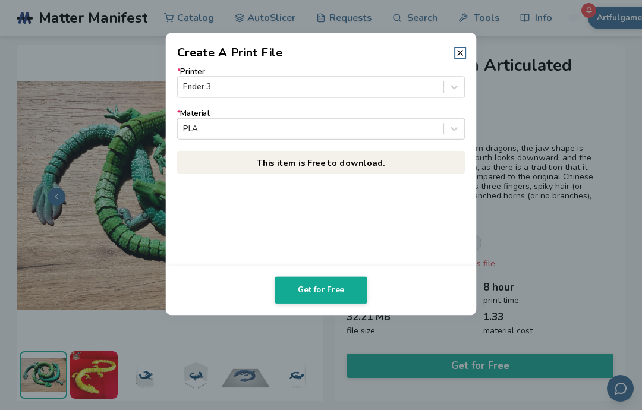
click at [303, 296] on button "Get for Free" at bounding box center [321, 290] width 93 height 27
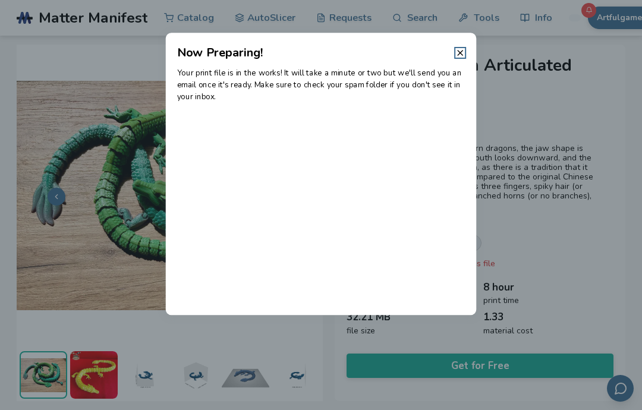
click at [451, 50] on header "Now Preparing!" at bounding box center [321, 47] width 311 height 29
click at [454, 53] on header "Now Preparing!" at bounding box center [321, 47] width 311 height 29
click at [457, 51] on icon at bounding box center [461, 53] width 10 height 10
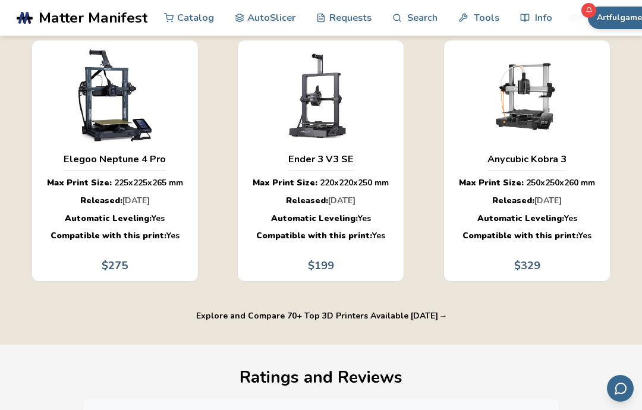
scroll to position [859, 0]
click at [103, 18] on span "Matter Manifest" at bounding box center [93, 18] width 109 height 17
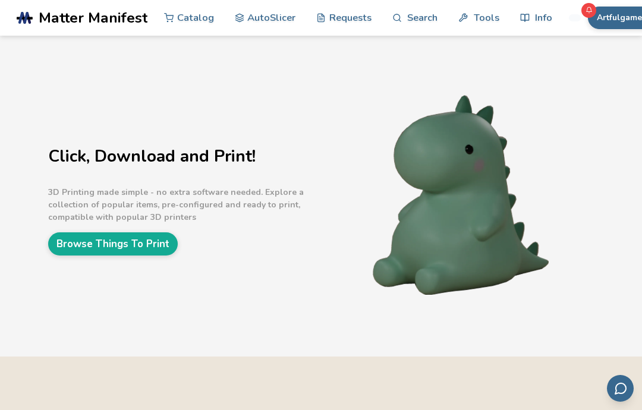
click at [628, 24] on button "Artfulgamer" at bounding box center [621, 18] width 67 height 23
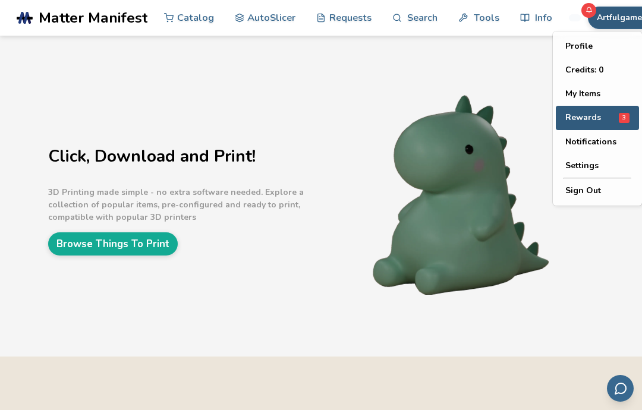
click at [601, 116] on div "Rewards 3" at bounding box center [598, 118] width 64 height 10
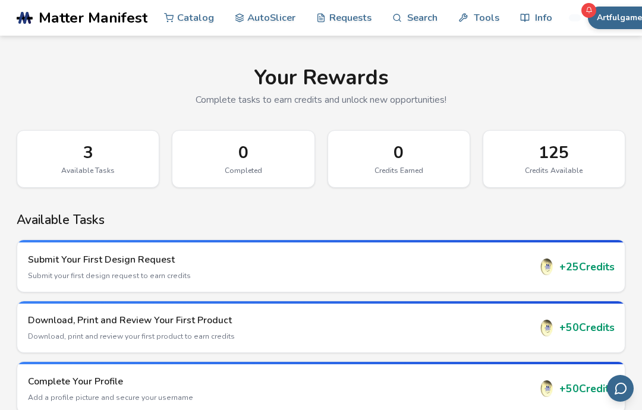
click at [622, 24] on button "Artfulgamer" at bounding box center [621, 18] width 67 height 23
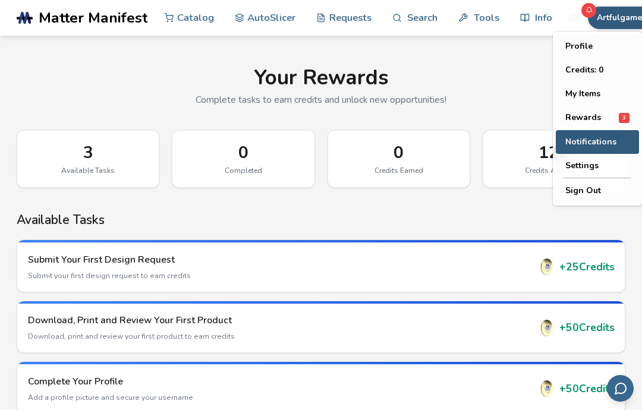
click at [600, 139] on span "Notifications" at bounding box center [591, 142] width 51 height 10
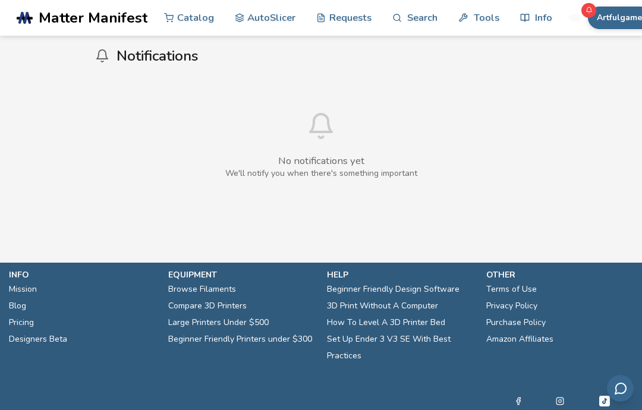
click at [623, 25] on button "Artfulgamer" at bounding box center [621, 18] width 67 height 23
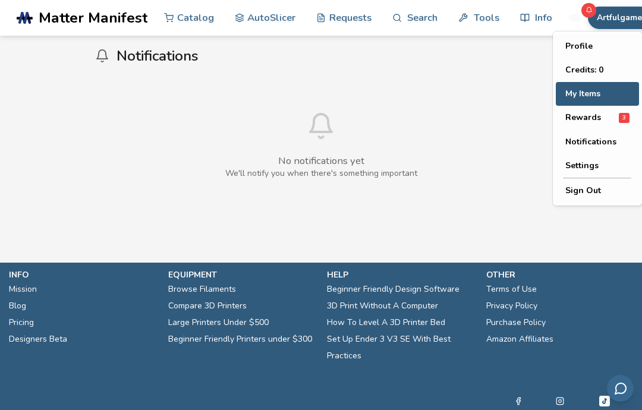
click at [597, 90] on button "My Items" at bounding box center [597, 94] width 83 height 24
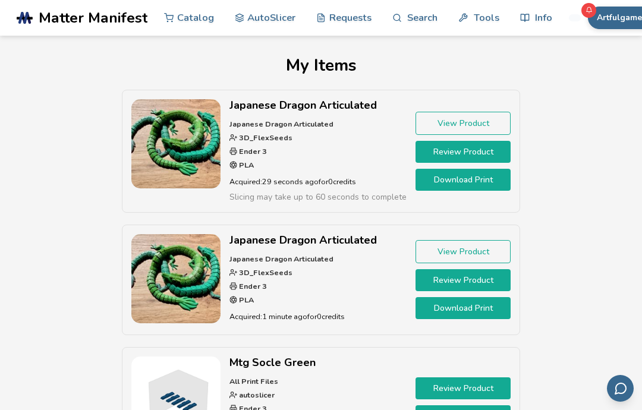
click at [490, 186] on link "Download Print" at bounding box center [463, 180] width 95 height 22
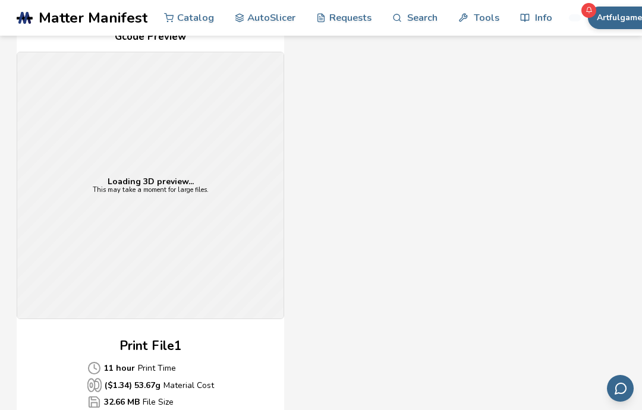
scroll to position [324, 0]
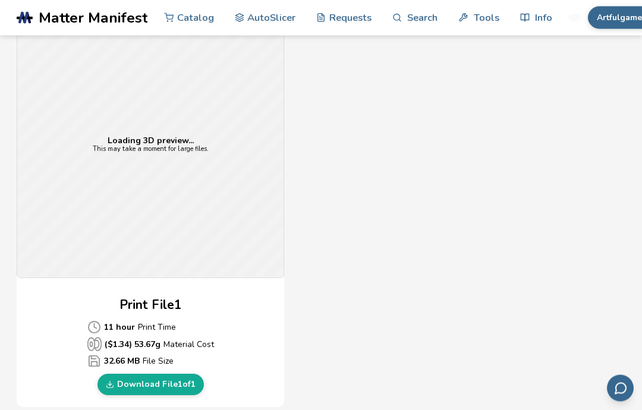
scroll to position [328, 0]
click at [121, 378] on link "Download File 1 of 1" at bounding box center [151, 384] width 106 height 21
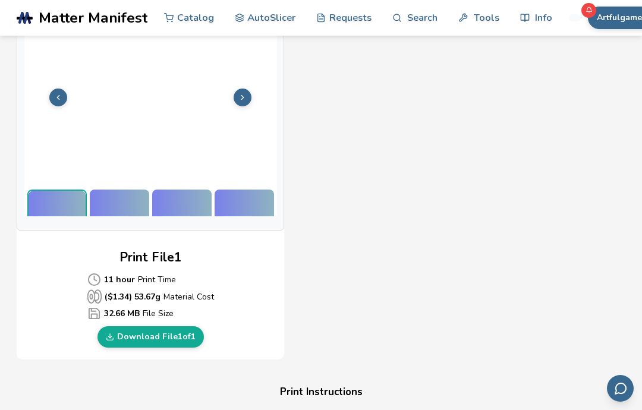
scroll to position [21, 0]
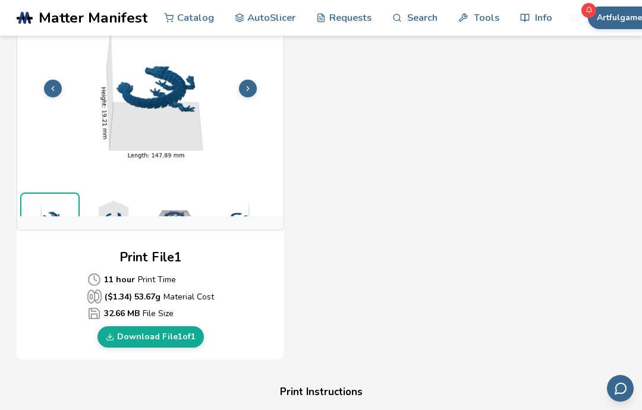
click at [243, 87] on button at bounding box center [248, 89] width 18 height 18
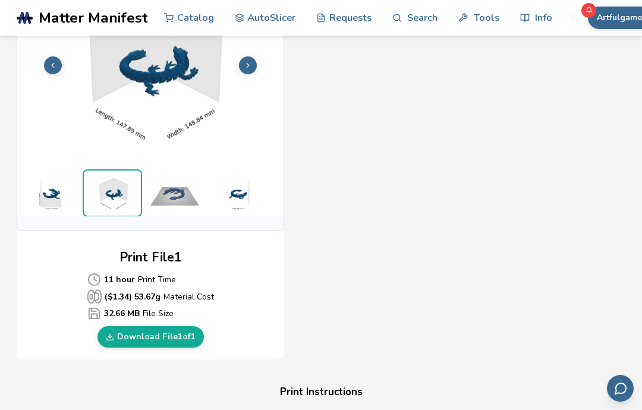
click at [248, 66] on icon at bounding box center [248, 65] width 8 height 8
